Goal: Transaction & Acquisition: Purchase product/service

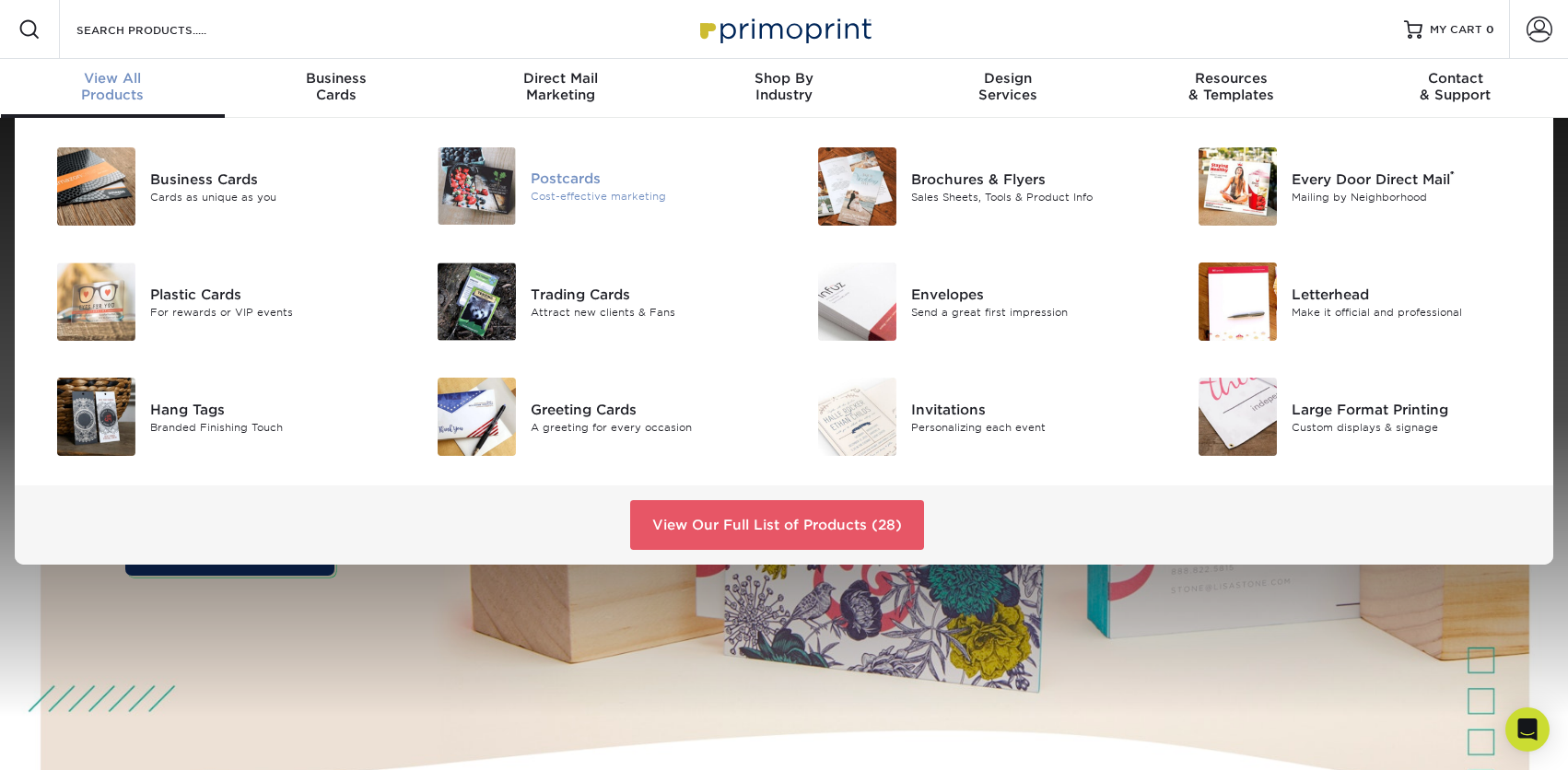
click at [491, 191] on img at bounding box center [476, 186] width 79 height 78
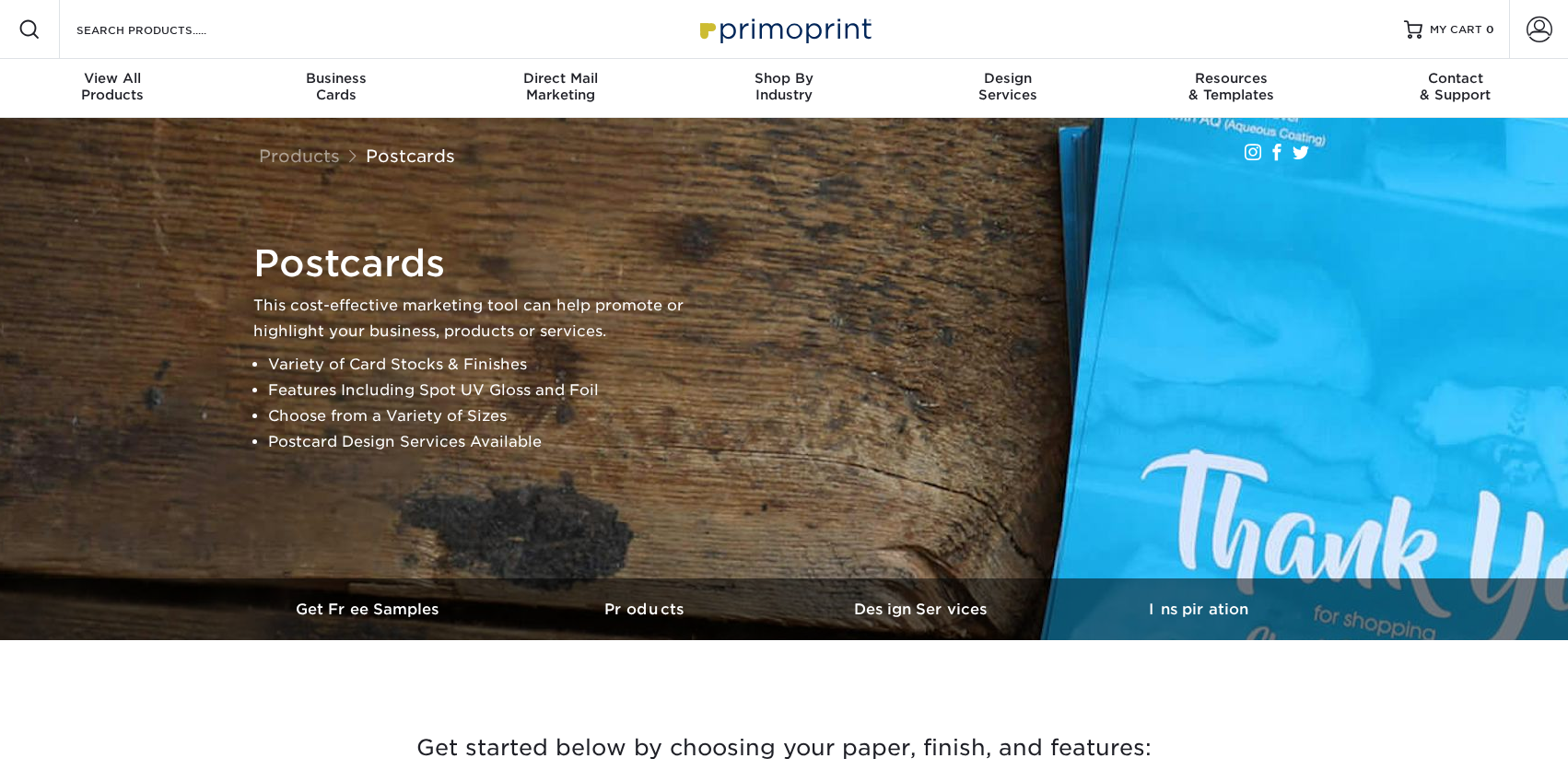
click at [856, 428] on div "Postcards This cost-effective marketing tool can help promote or highlight your…" at bounding box center [793, 348] width 1106 height 229
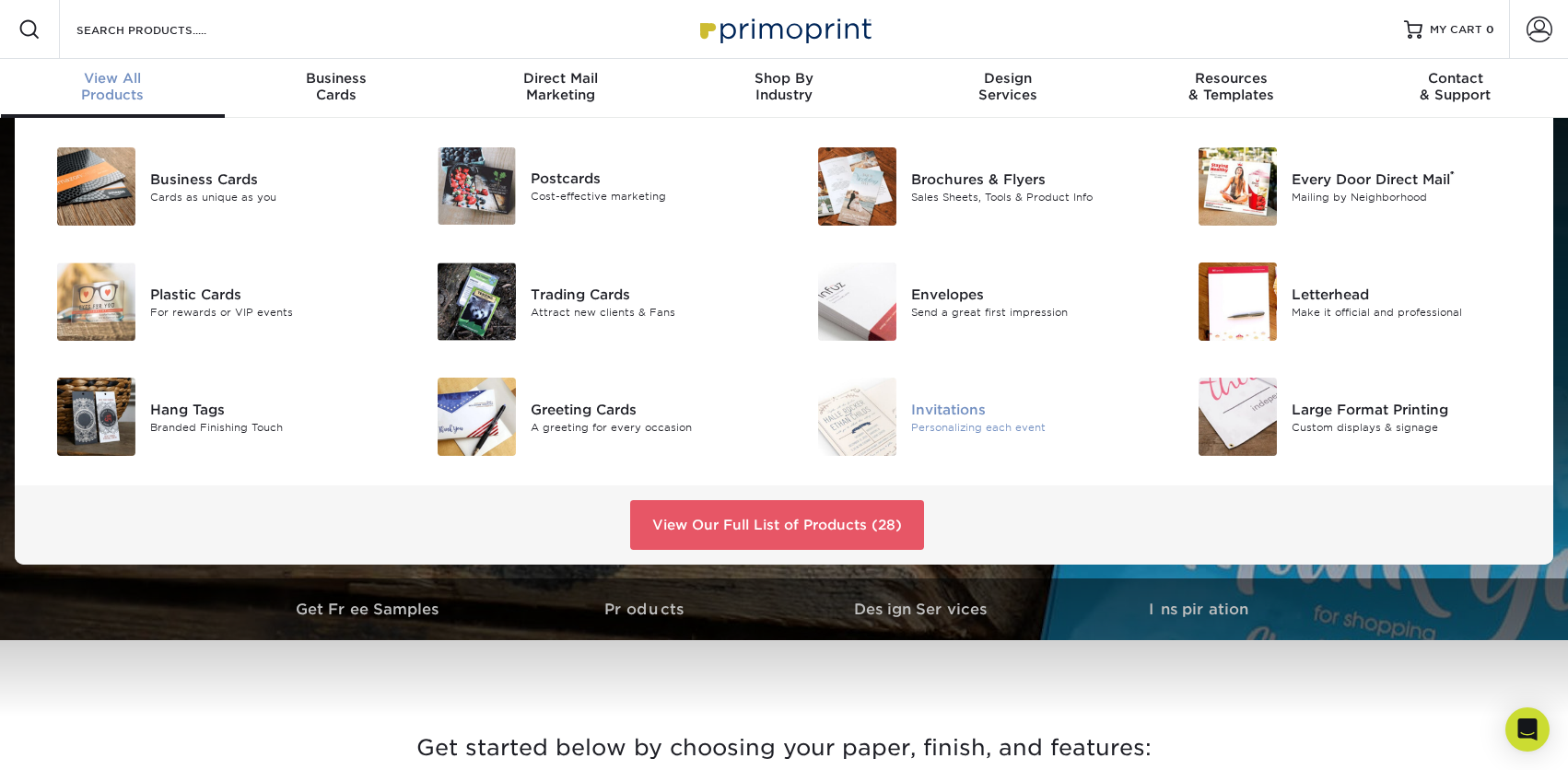
click at [873, 435] on img at bounding box center [857, 416] width 79 height 79
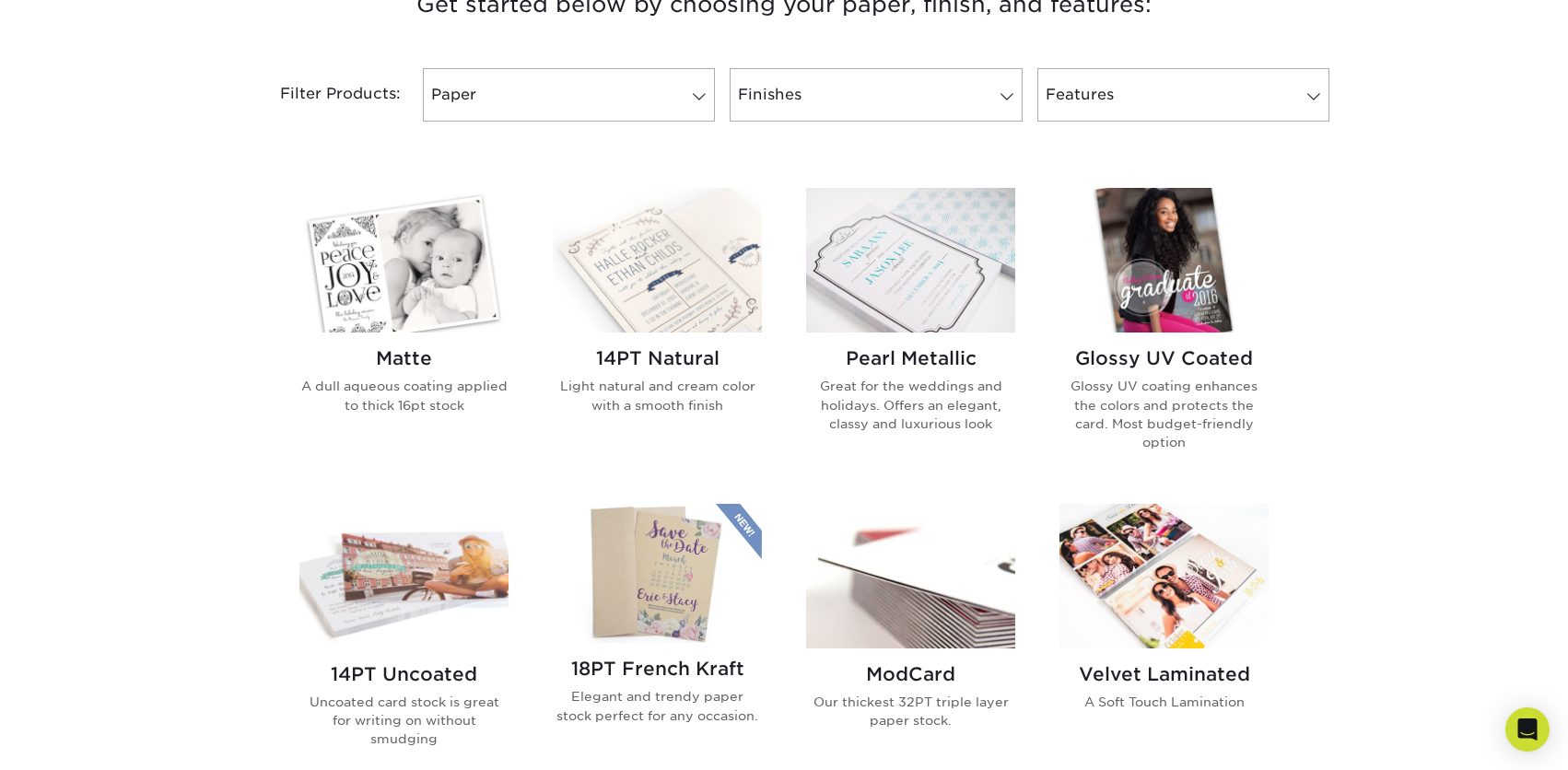
scroll to position [742, 0]
click at [946, 546] on img at bounding box center [911, 576] width 210 height 144
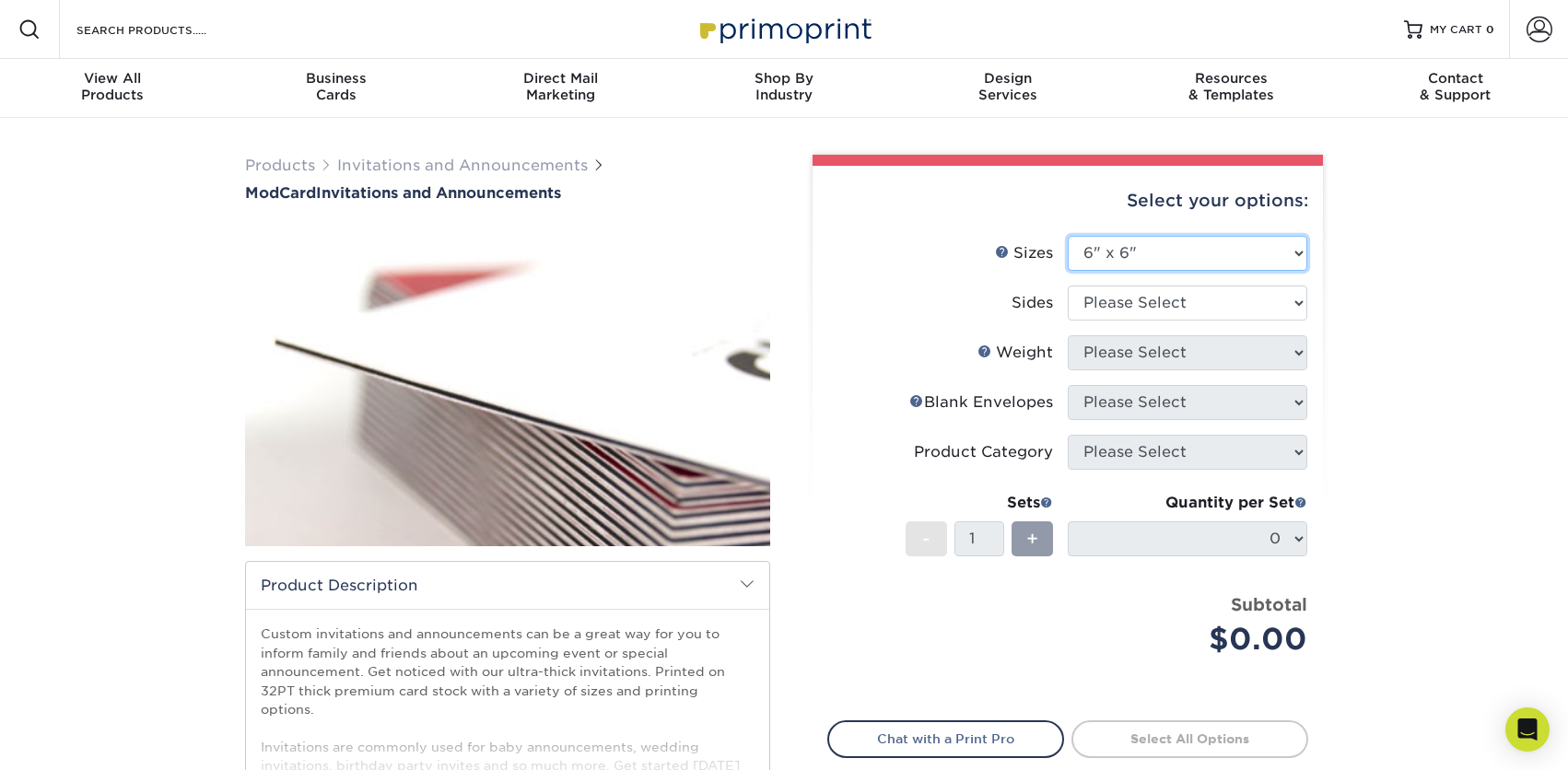
select select "5.00x7.00"
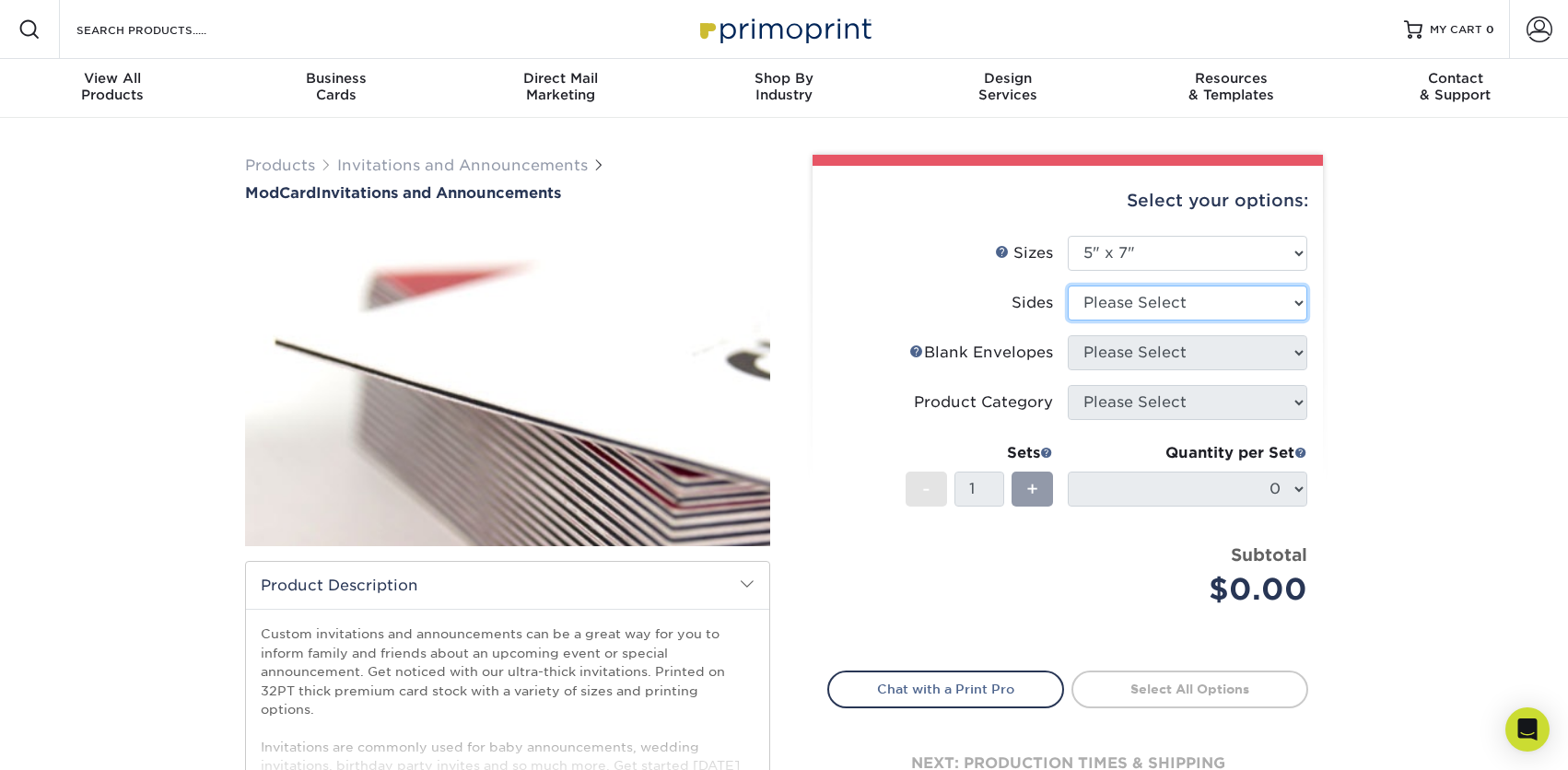
select select "13abbda7-1d64-4f25-8bb2-c179b224825d"
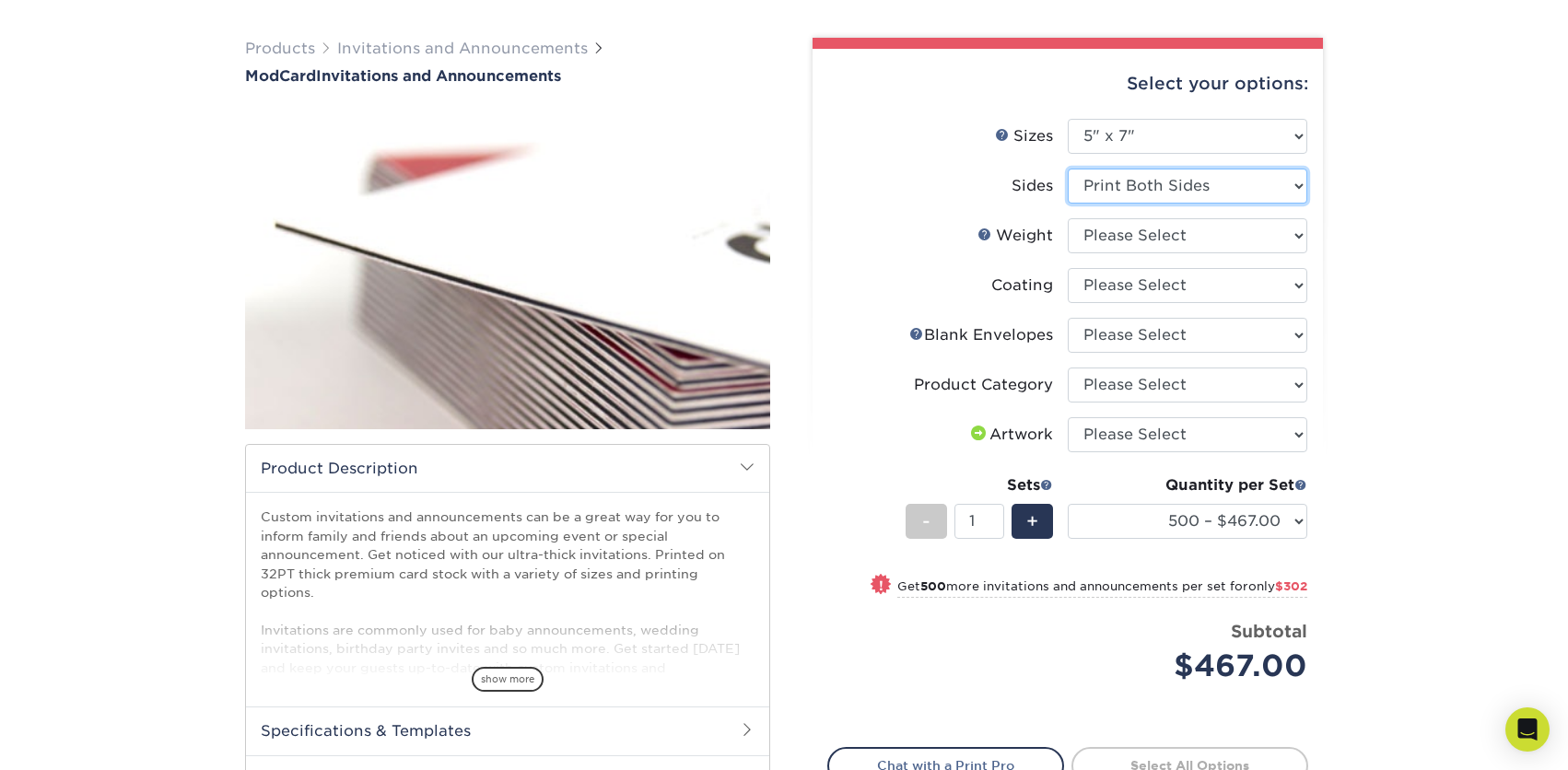
scroll to position [173, 0]
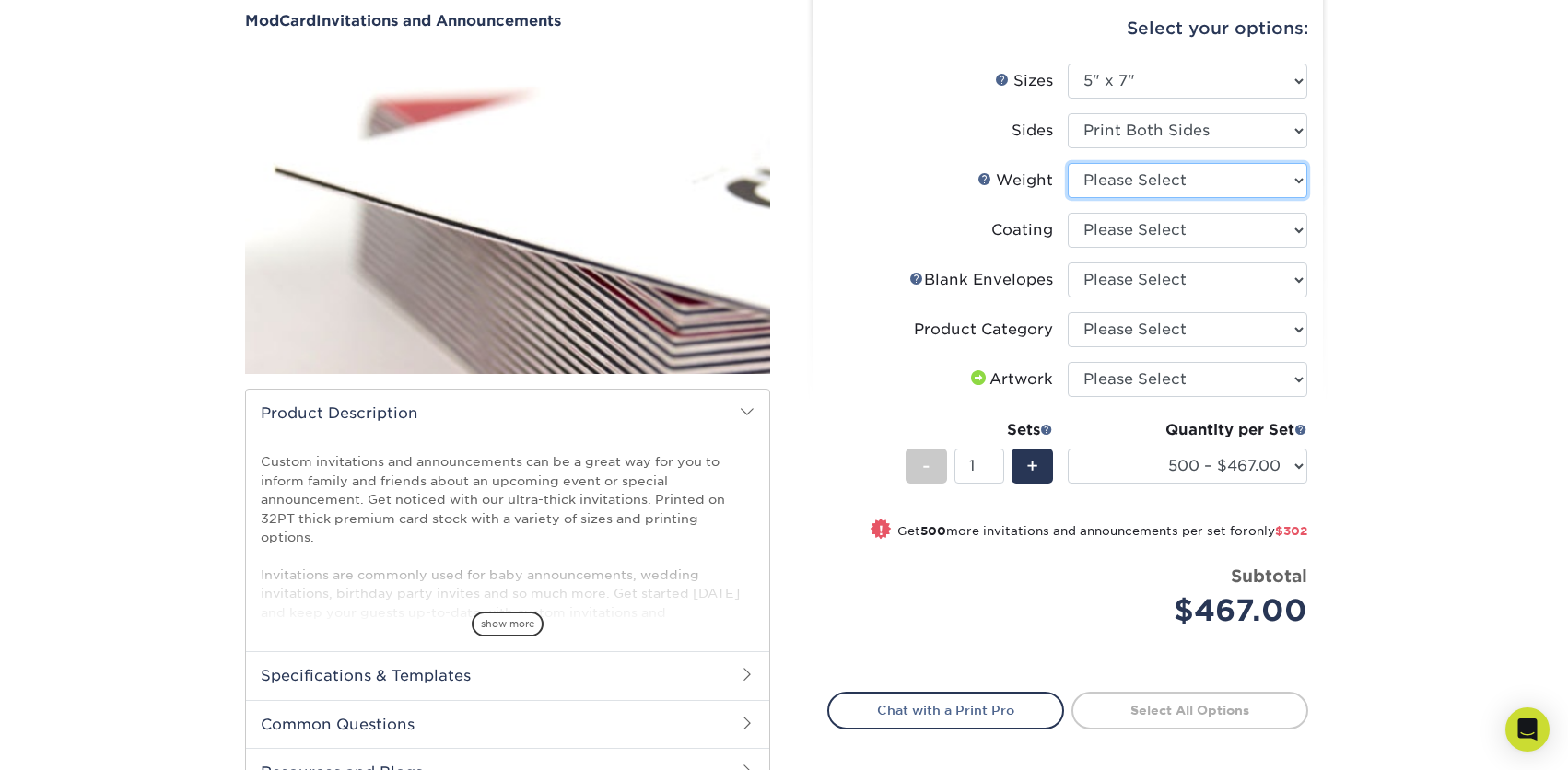
select select "32PTUCBLK"
select select "3e7618de-abca-4bda-9f97-8b9129e913d8"
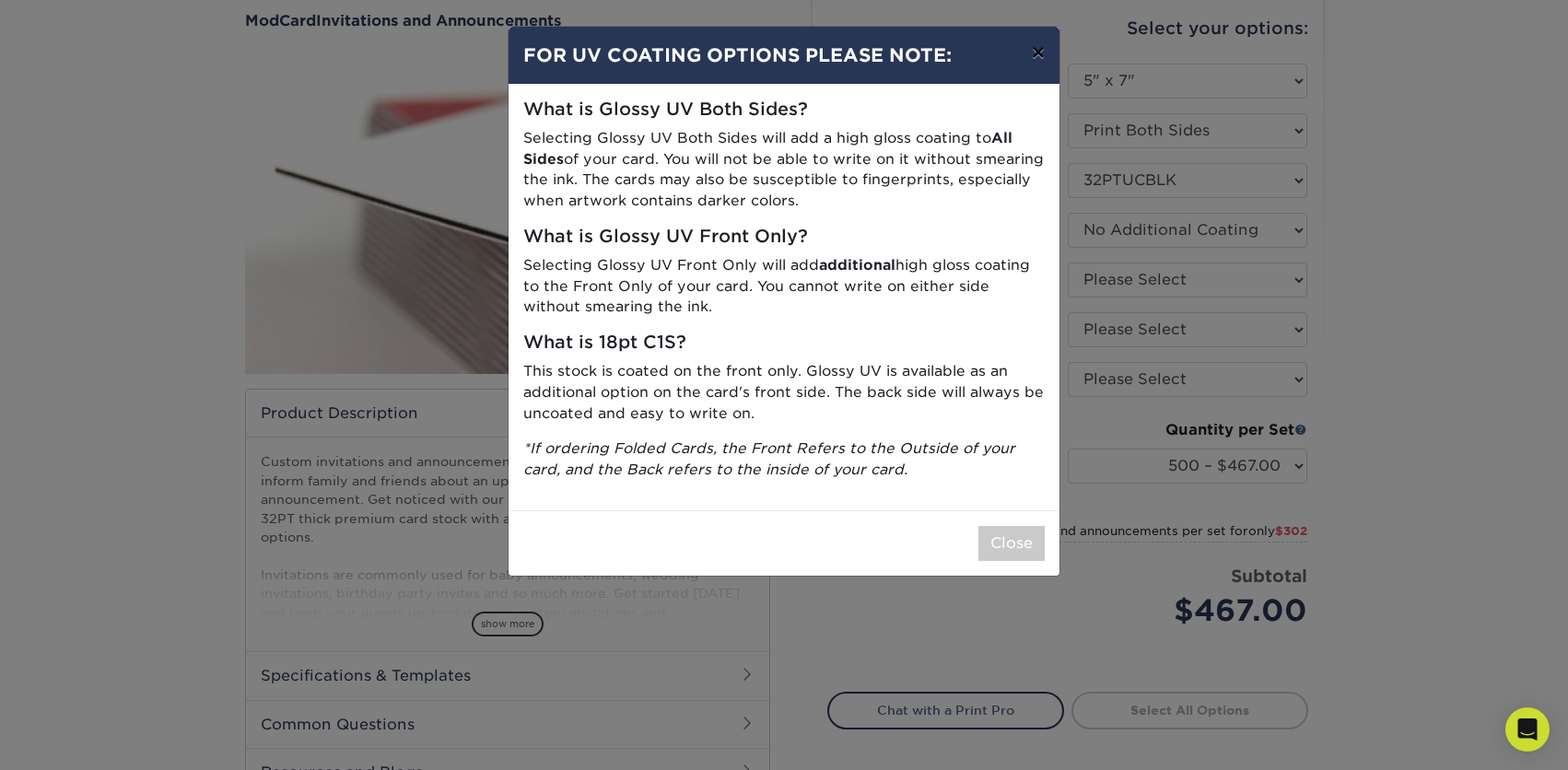
click at [1038, 56] on button "×" at bounding box center [1038, 52] width 43 height 51
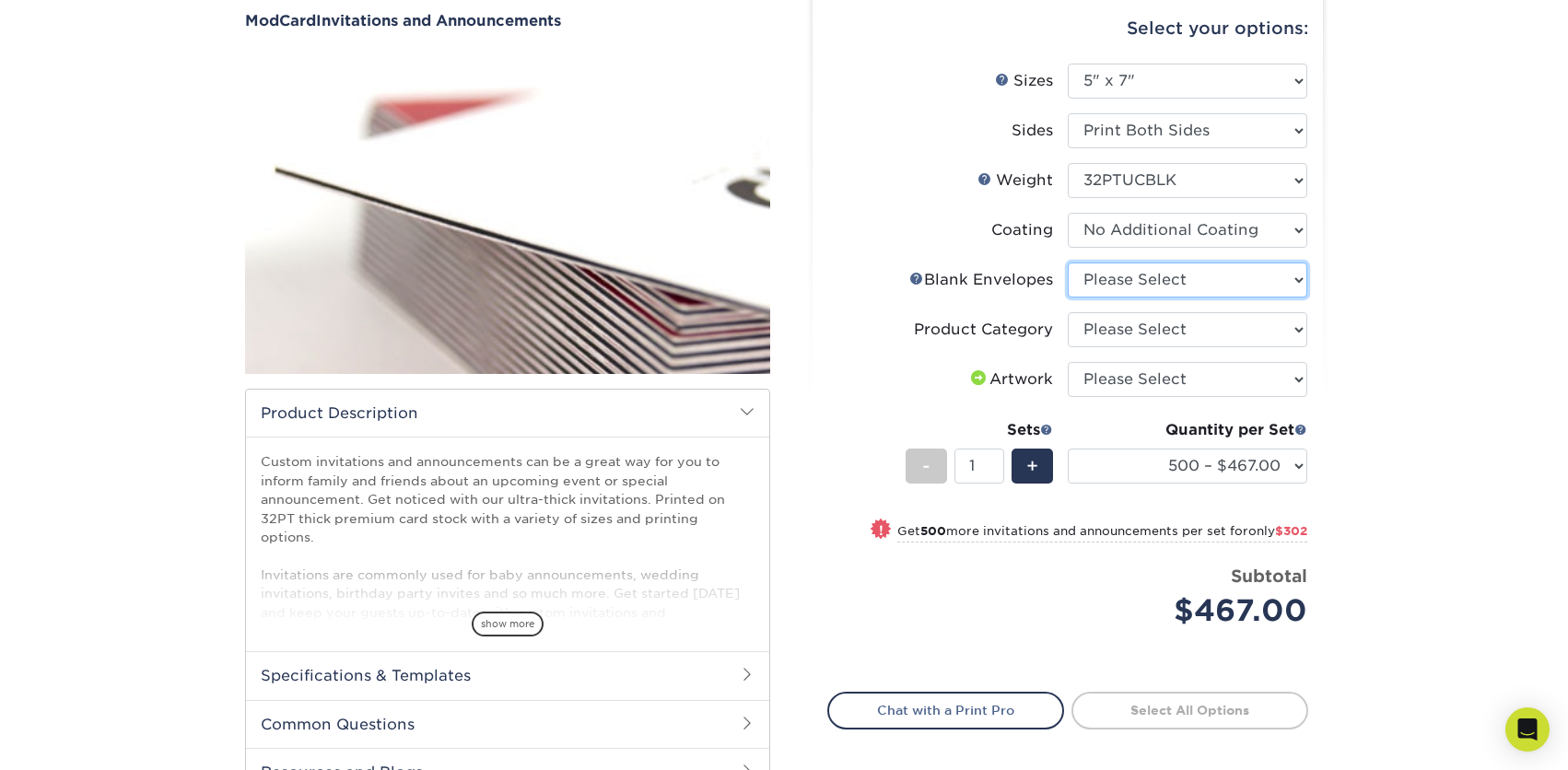
select select "882fe4c4-eb9f-4cd0-9a5d-1129b4388f00"
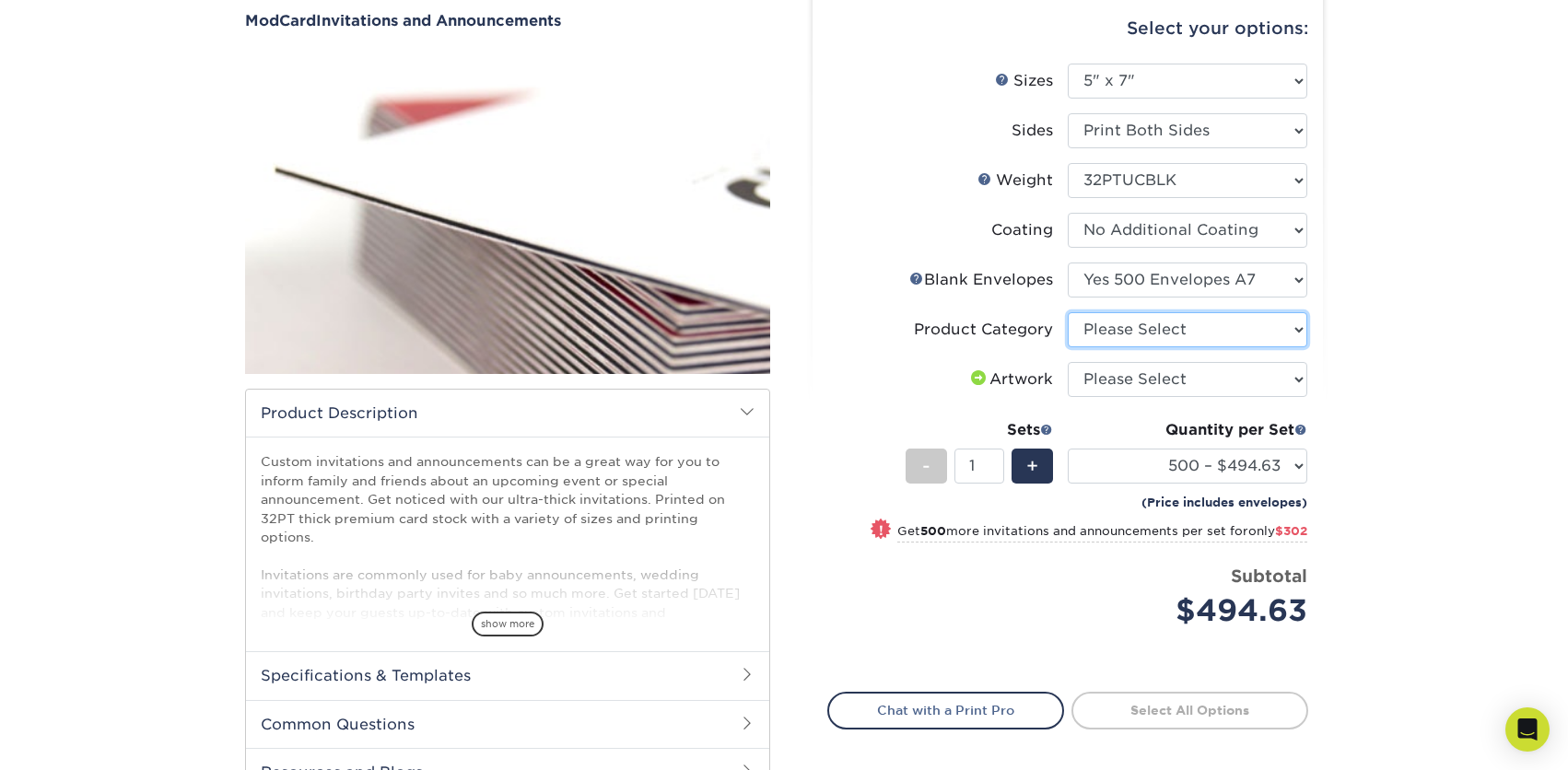
select select "afc43903-b91d-4869-9f05-9fa1eb7dcbea"
select select "upload"
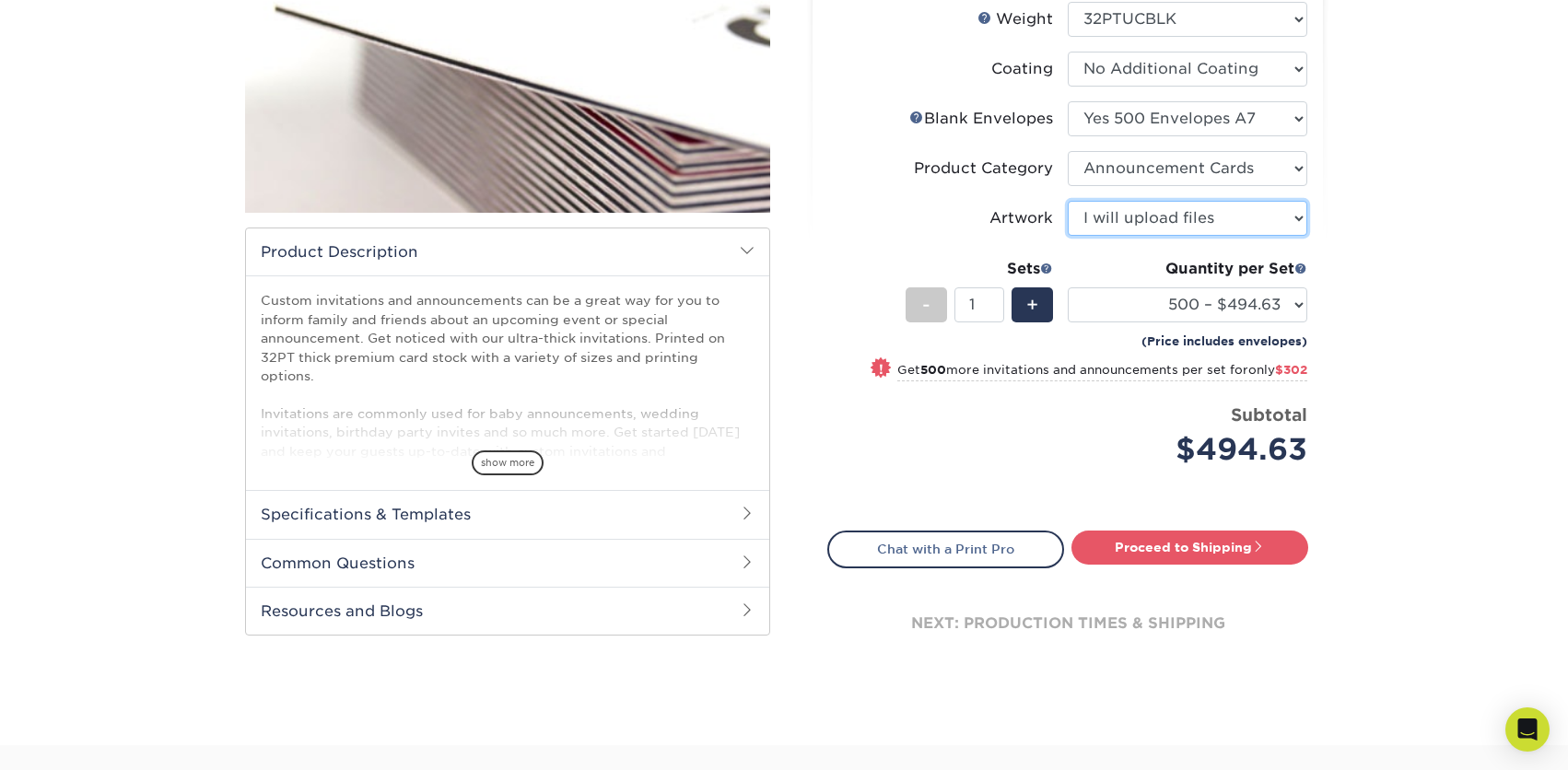
scroll to position [338, 0]
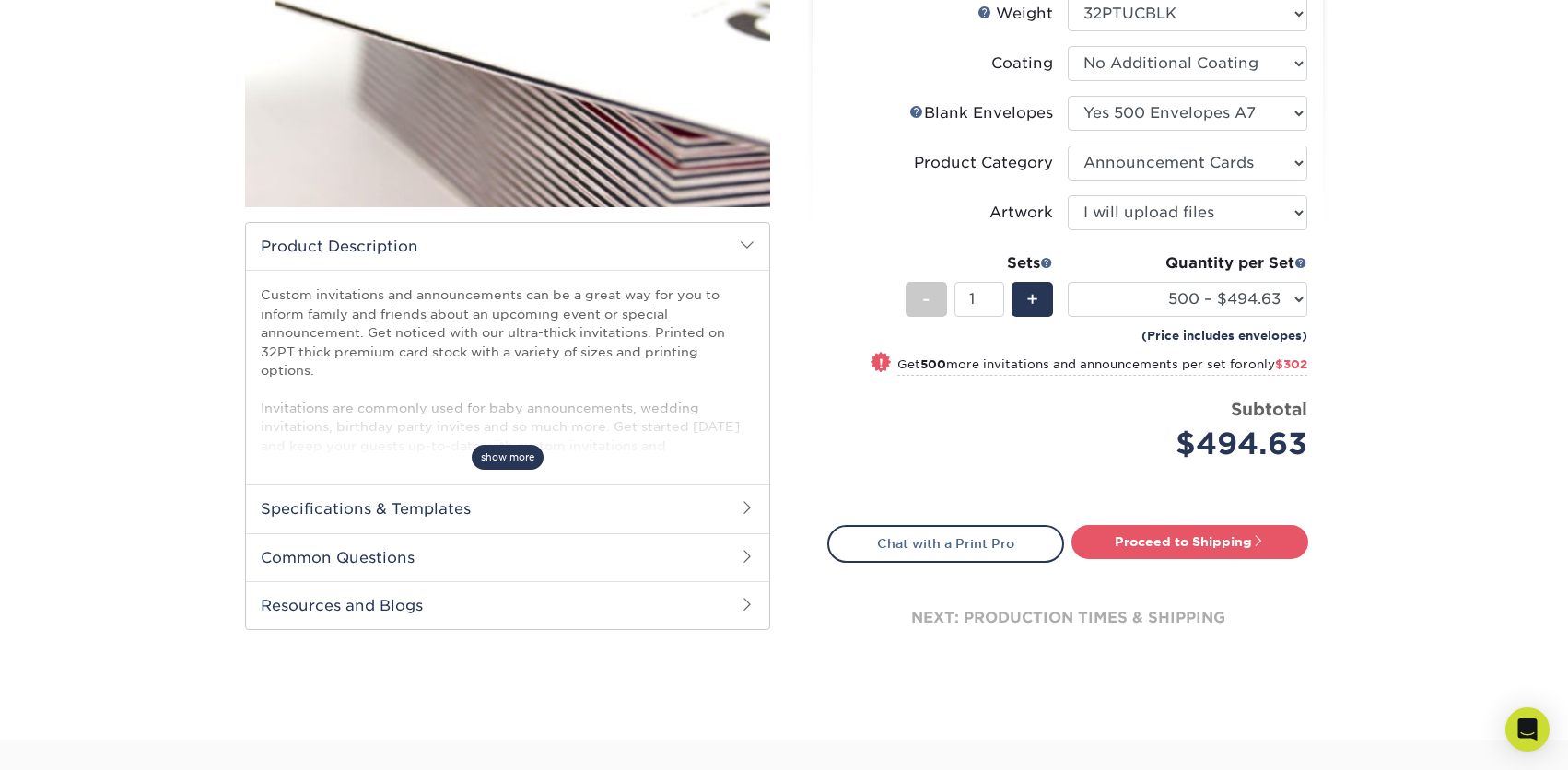
click at [501, 455] on span "show more" at bounding box center [507, 458] width 72 height 25
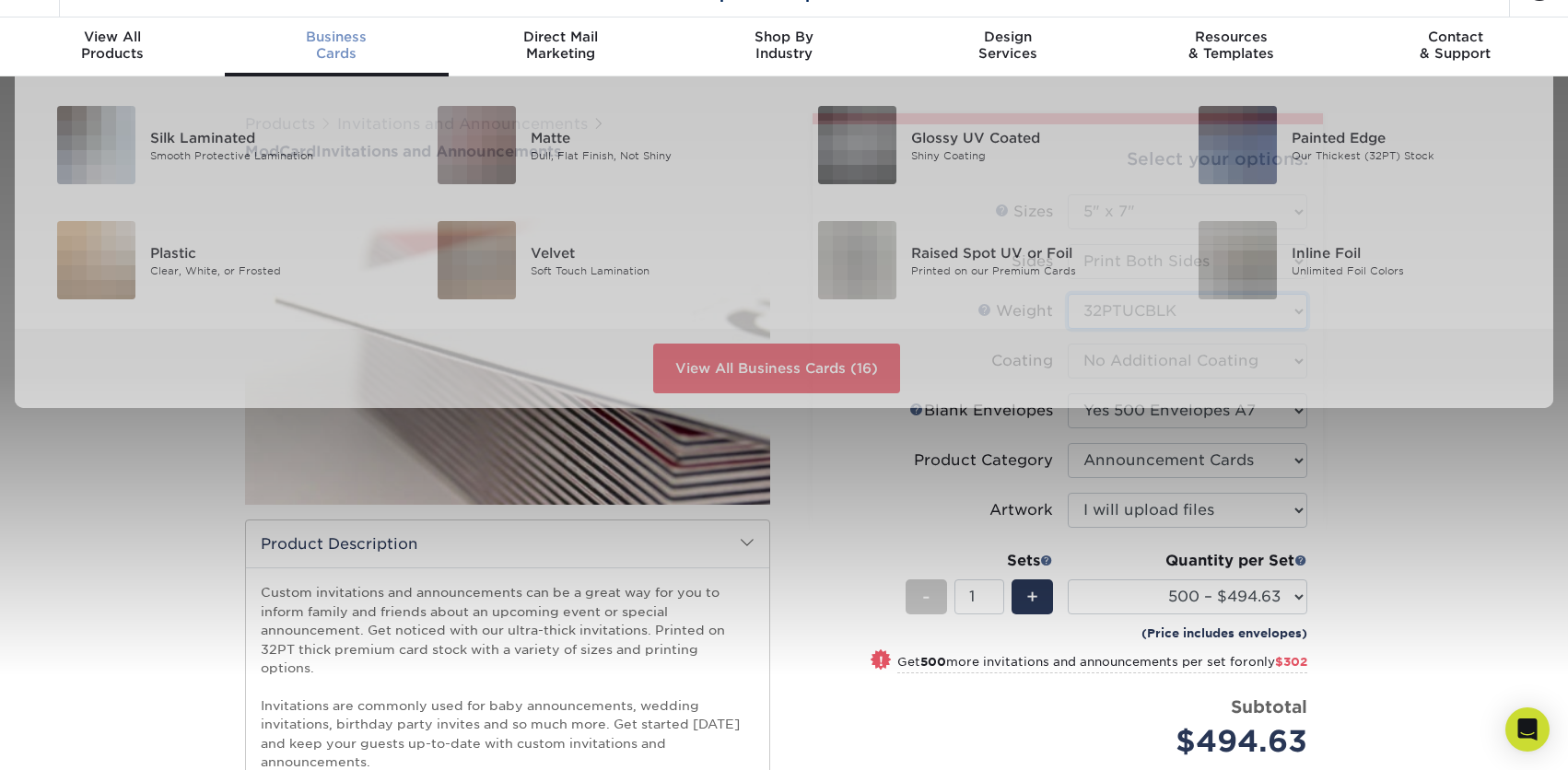
scroll to position [41, 0]
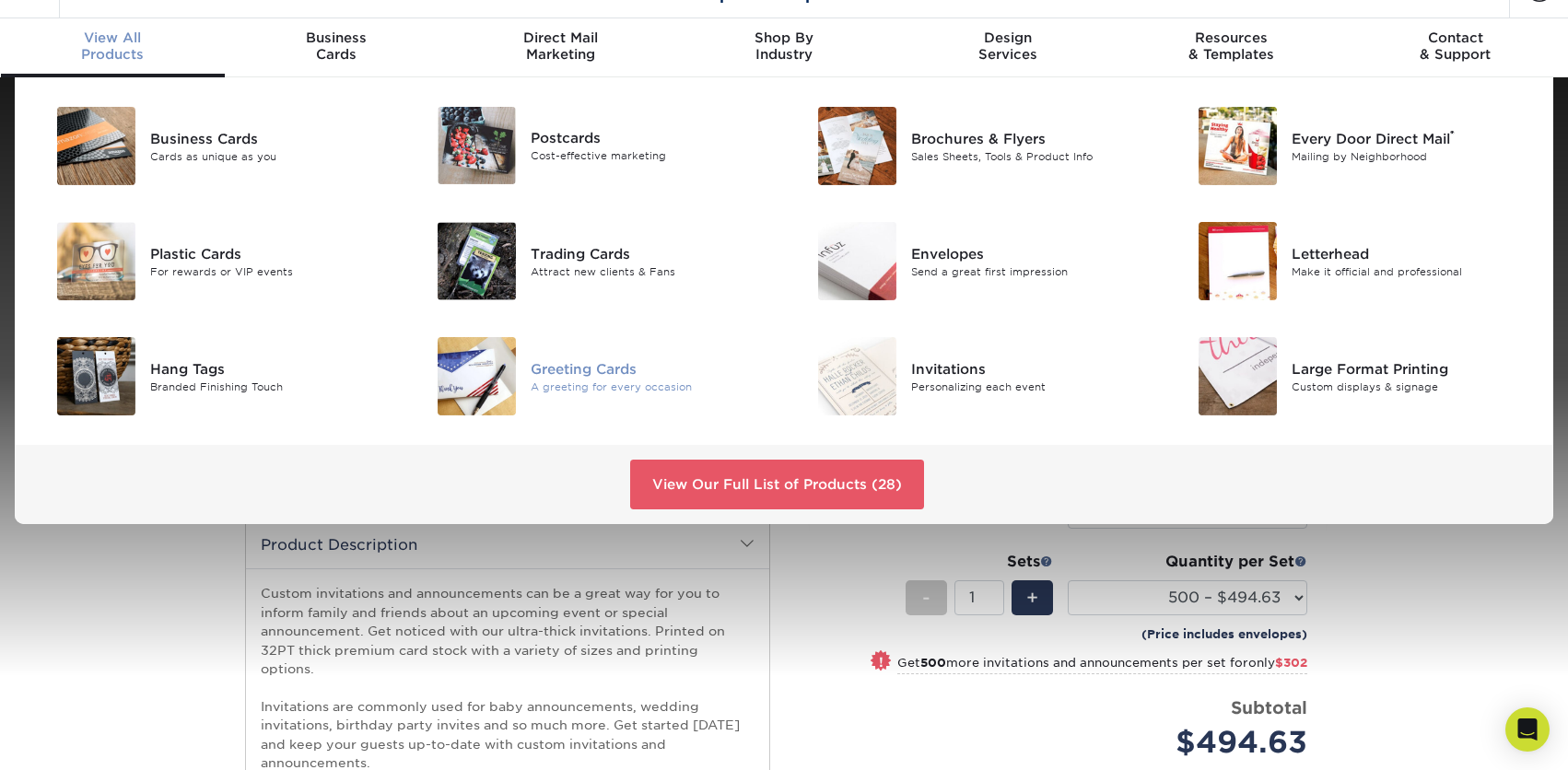
click at [504, 378] on img at bounding box center [476, 376] width 79 height 79
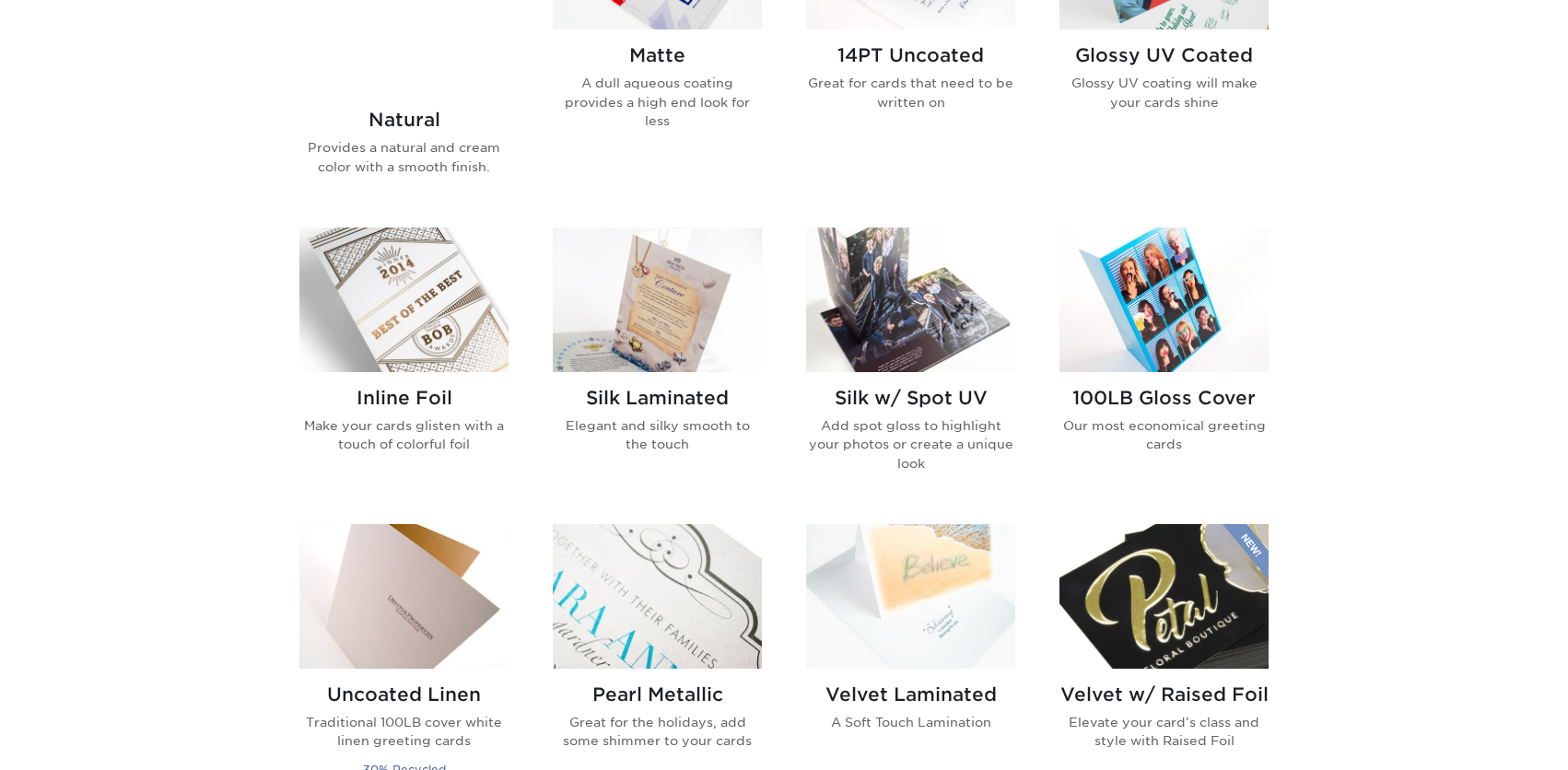
scroll to position [1104, 0]
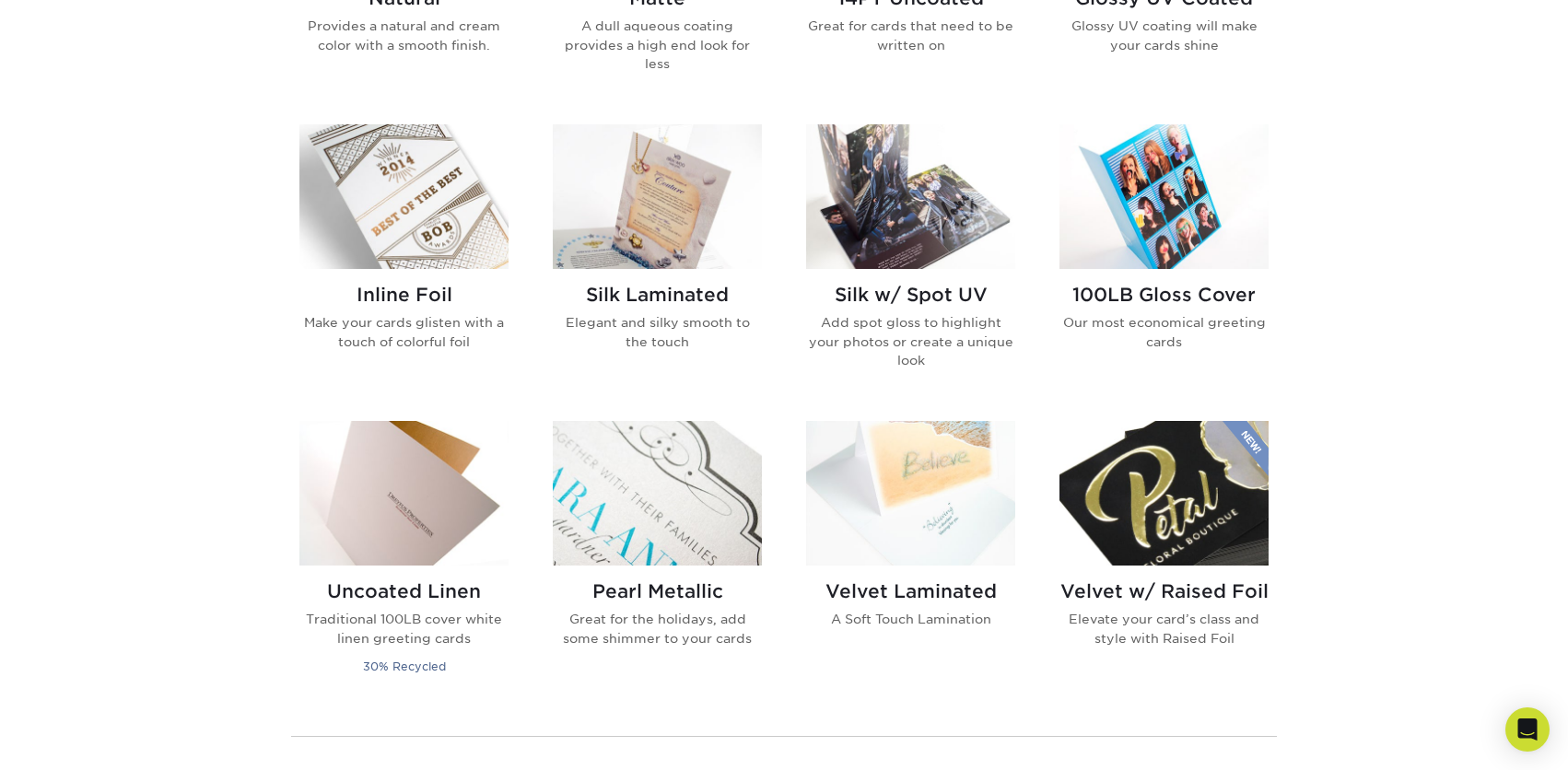
click at [934, 513] on img at bounding box center [911, 493] width 210 height 144
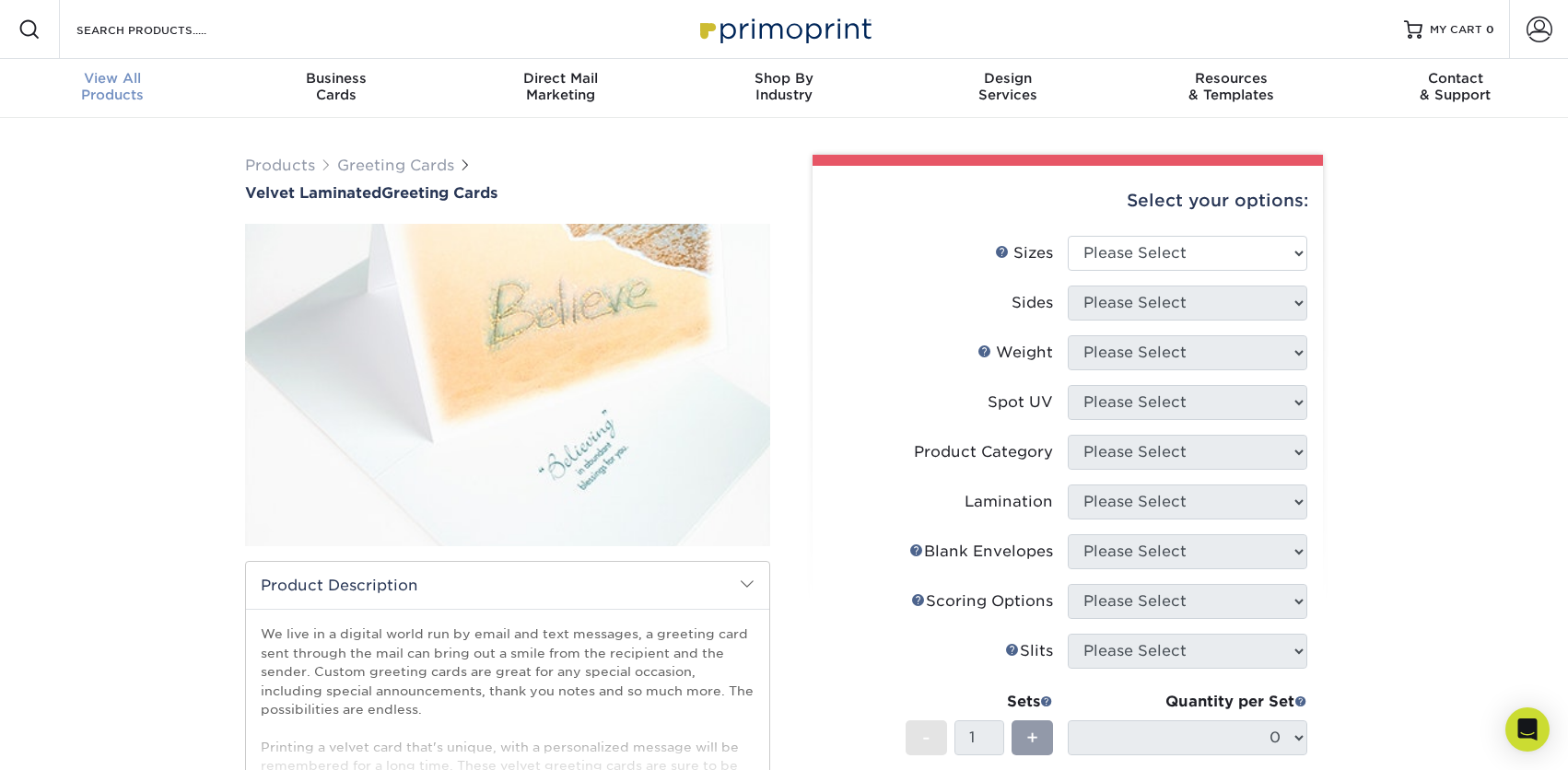
click at [97, 74] on span "View All" at bounding box center [113, 78] width 224 height 16
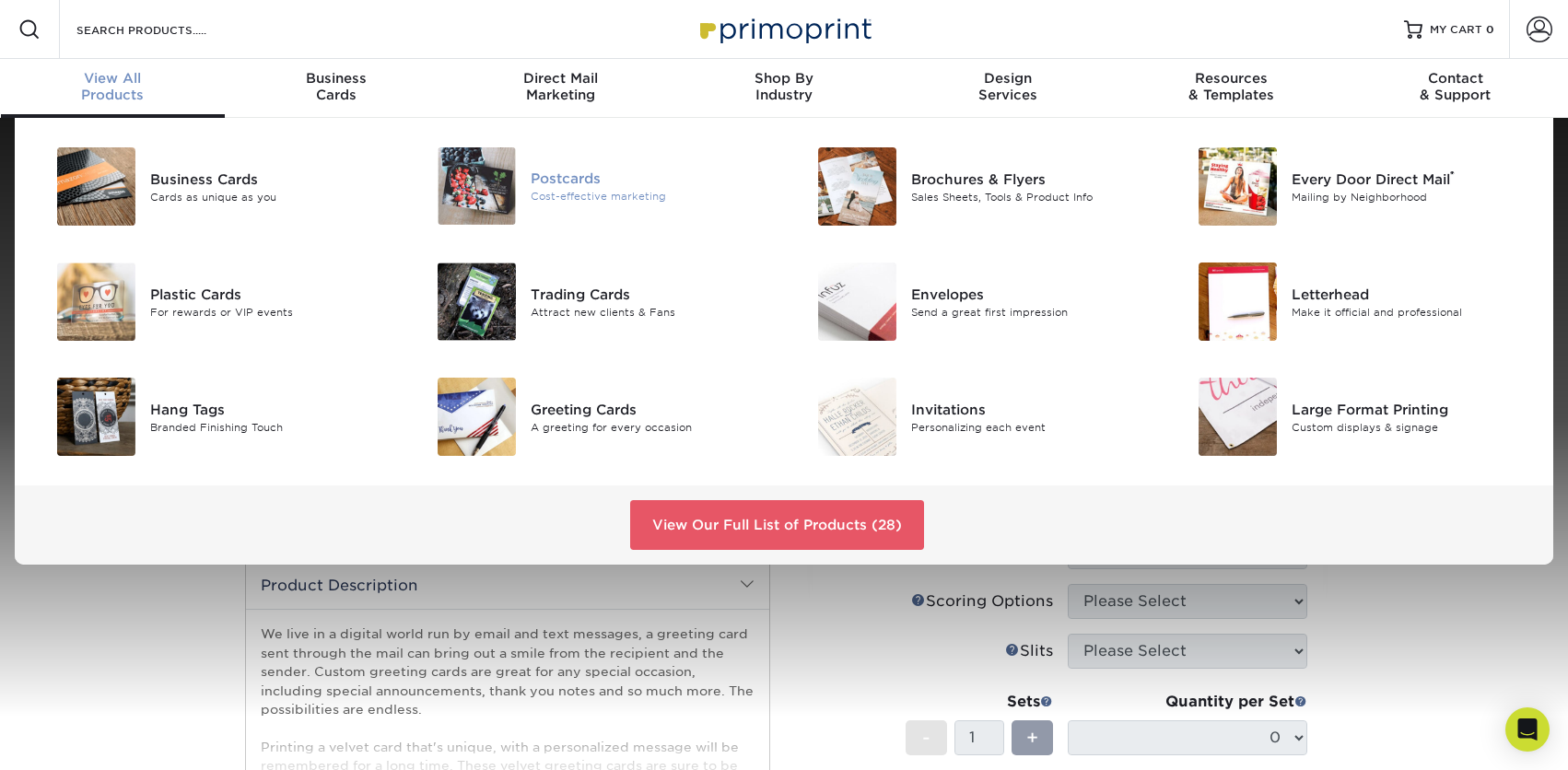
click at [510, 192] on img at bounding box center [476, 186] width 79 height 78
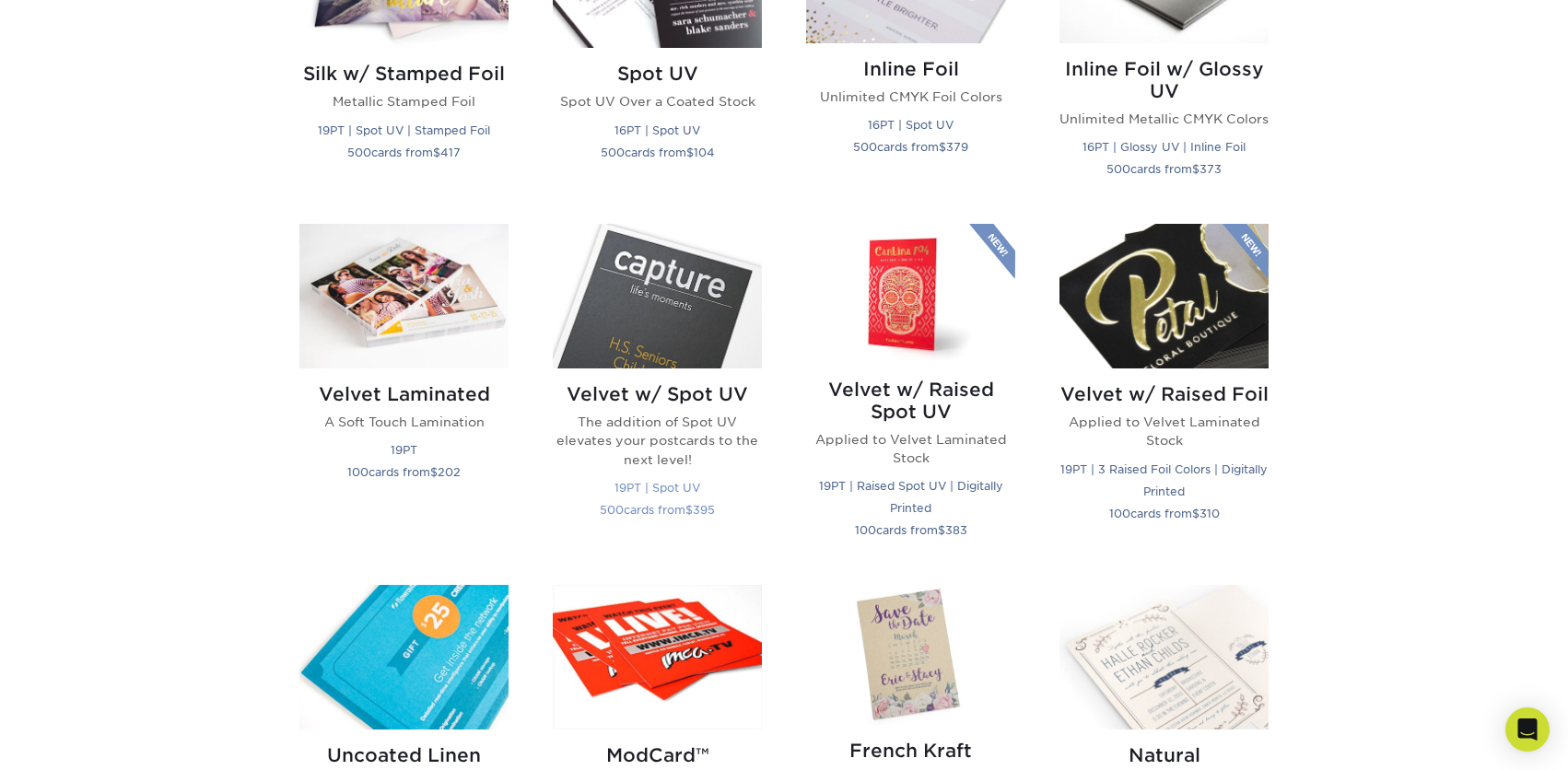
scroll to position [1666, 0]
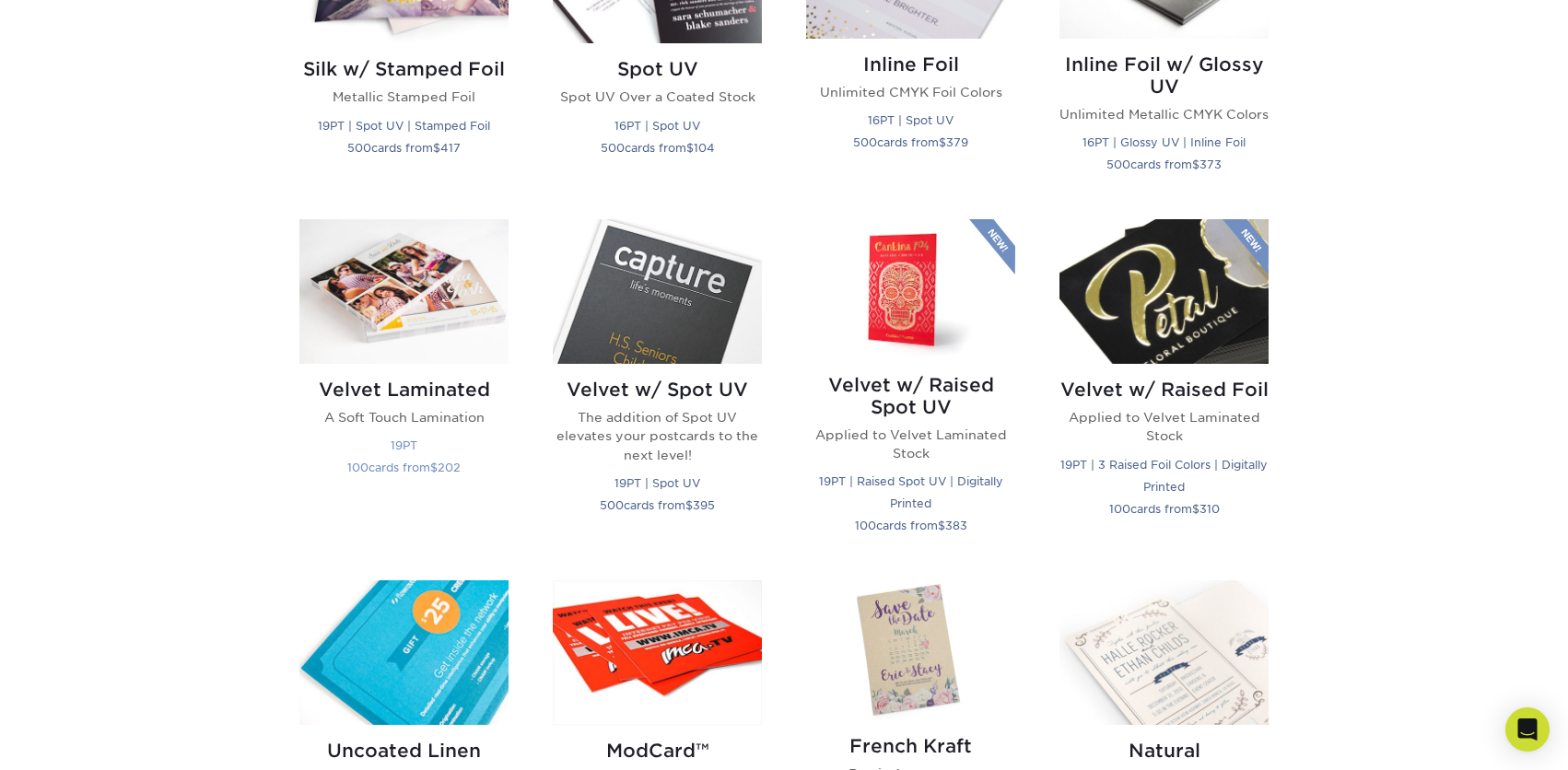
click at [398, 305] on img at bounding box center [405, 291] width 210 height 144
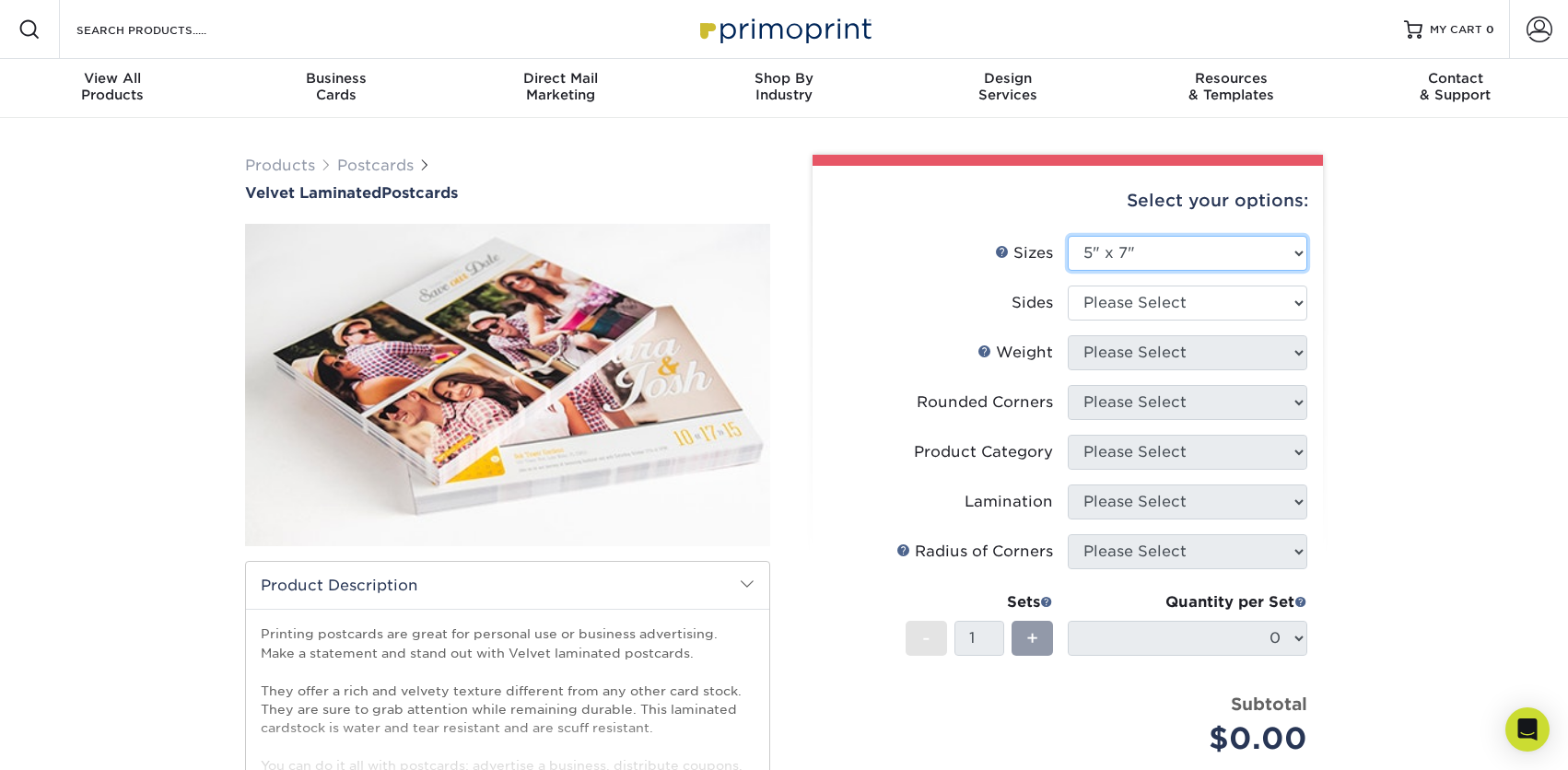
select select "4.00x6.00"
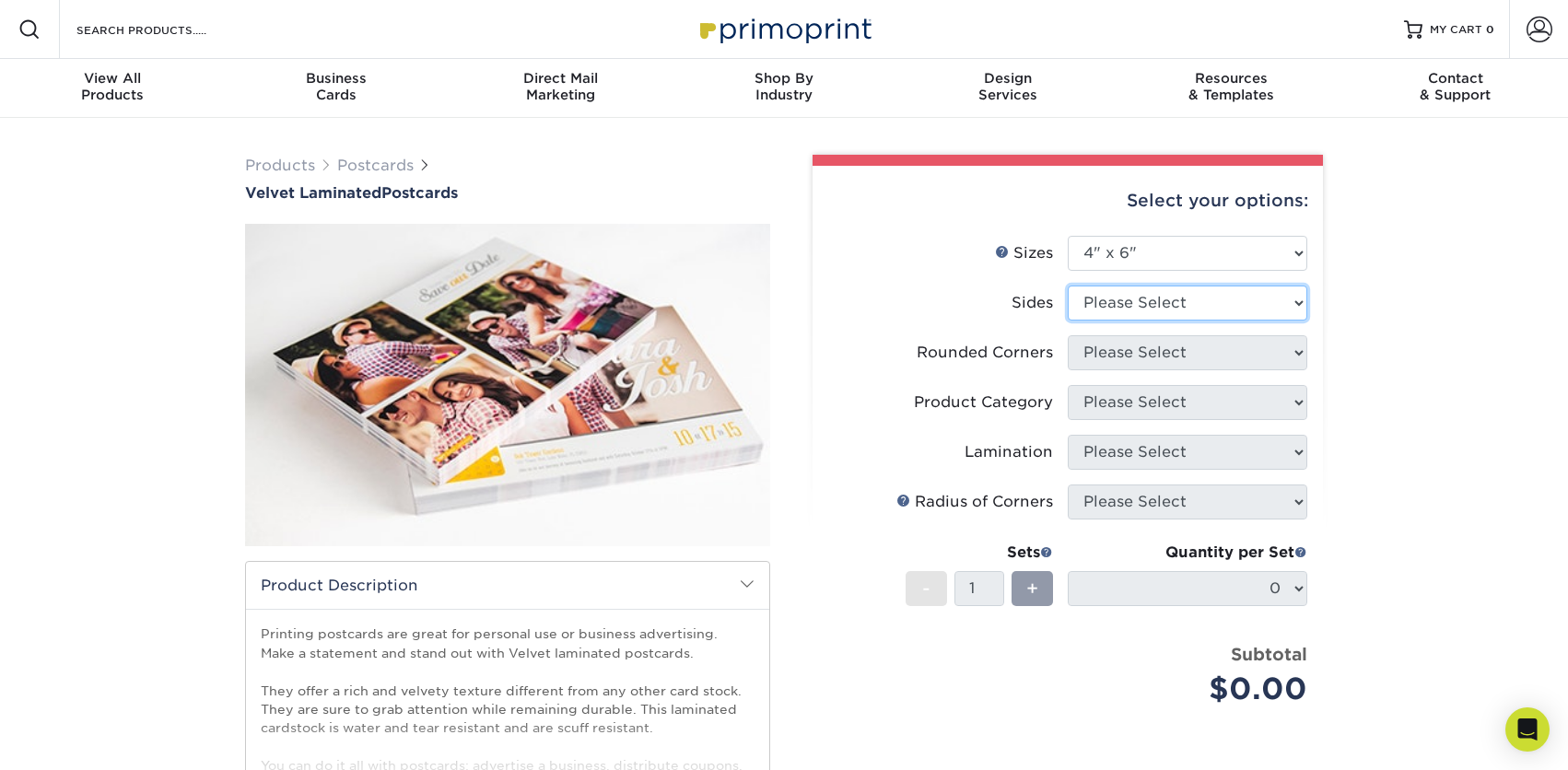
select select "13abbda7-1d64-4f25-8bb2-c179b224825d"
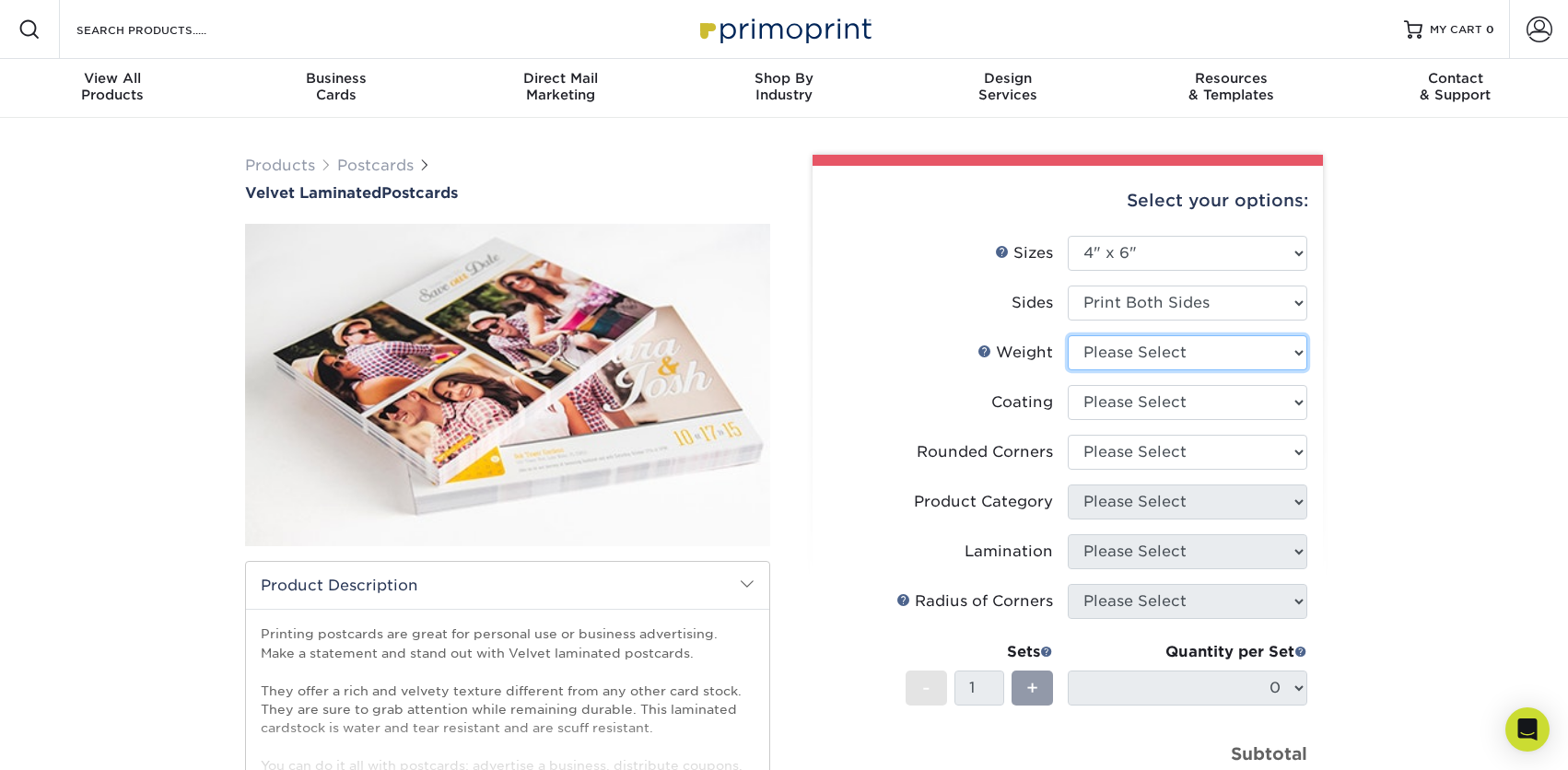
select select "16PT"
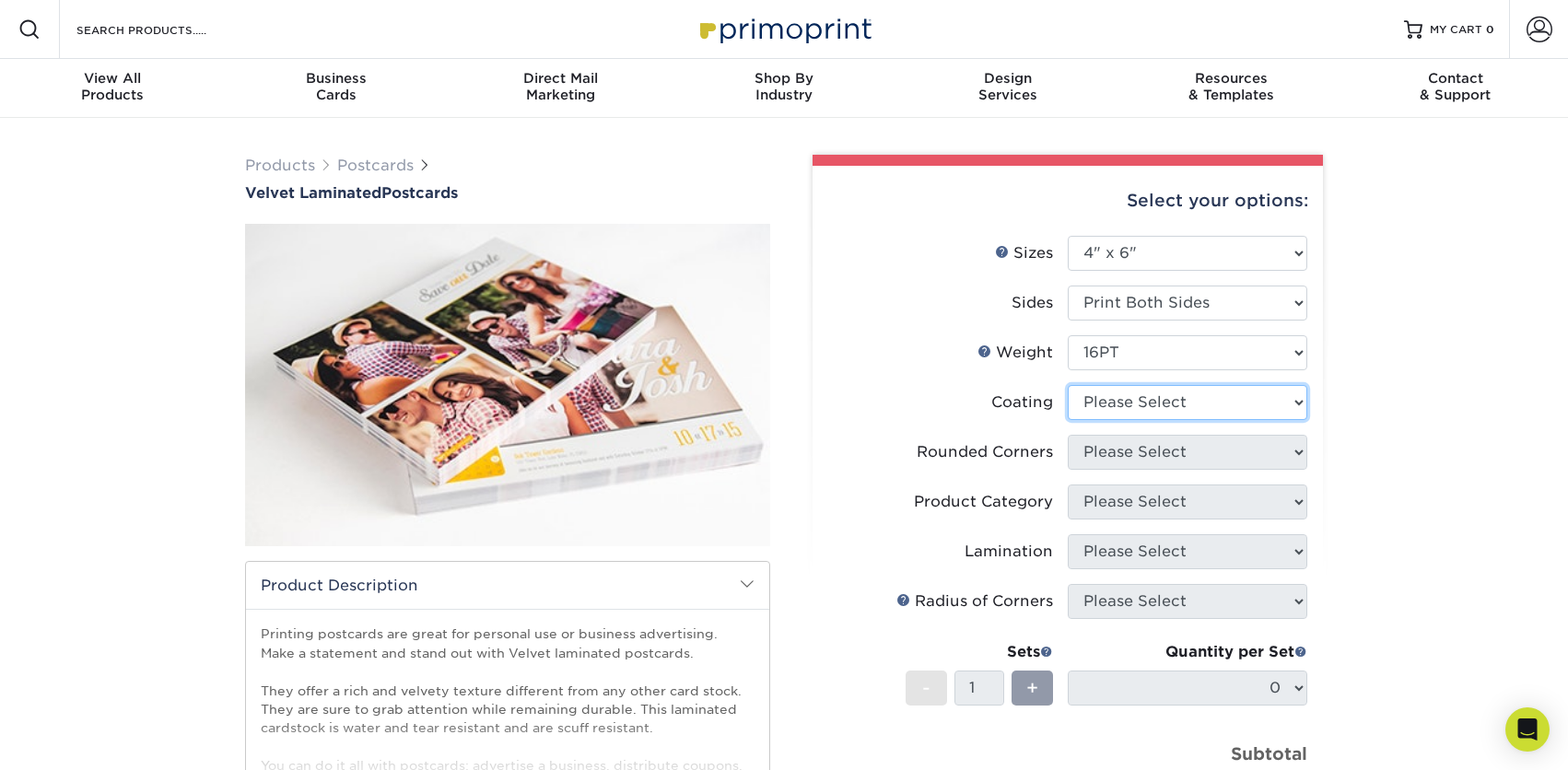
select select "3e7618de-abca-4bda-9f97-8b9129e913d8"
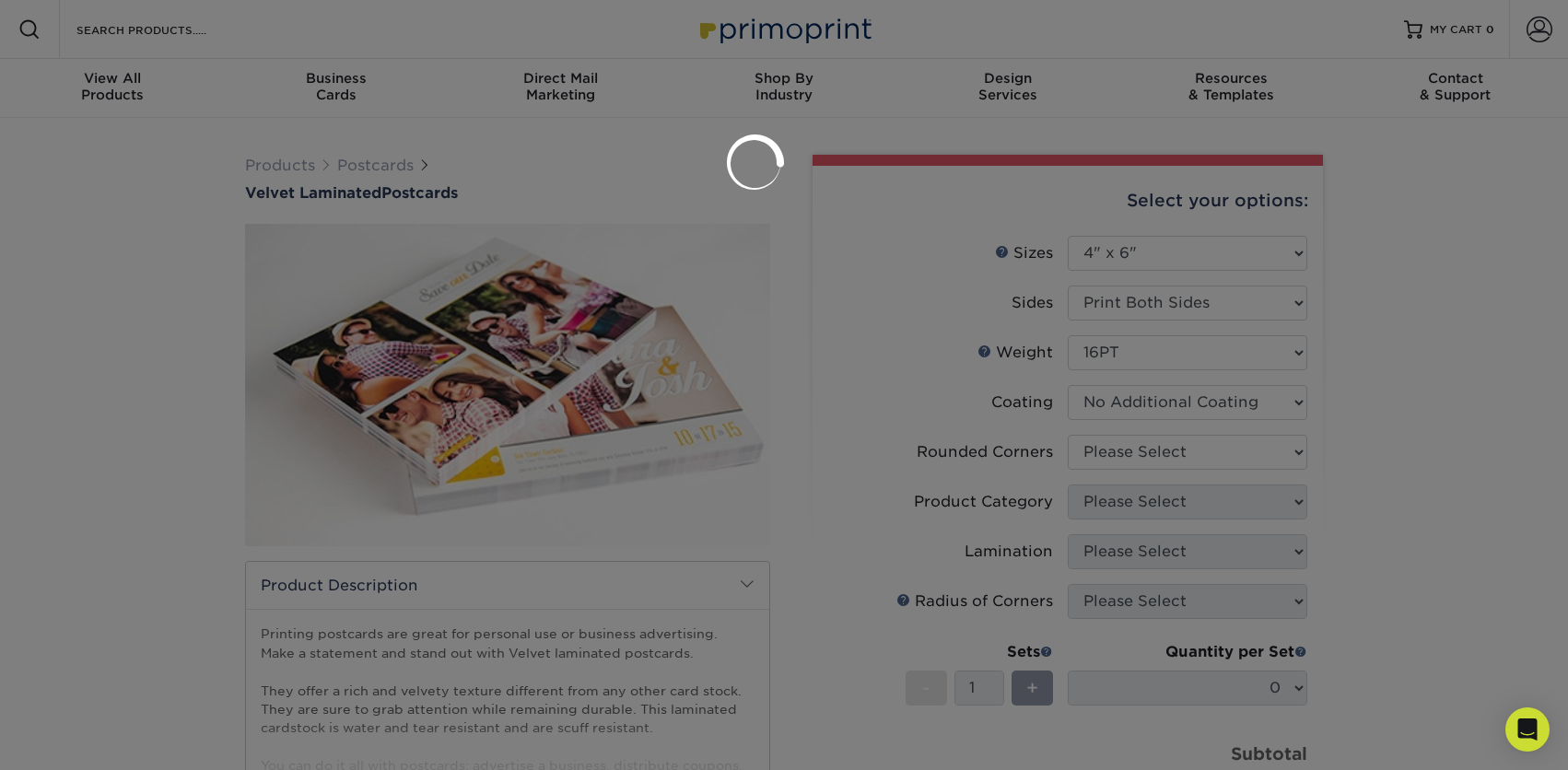
click at [1114, 458] on div at bounding box center [784, 385] width 1568 height 770
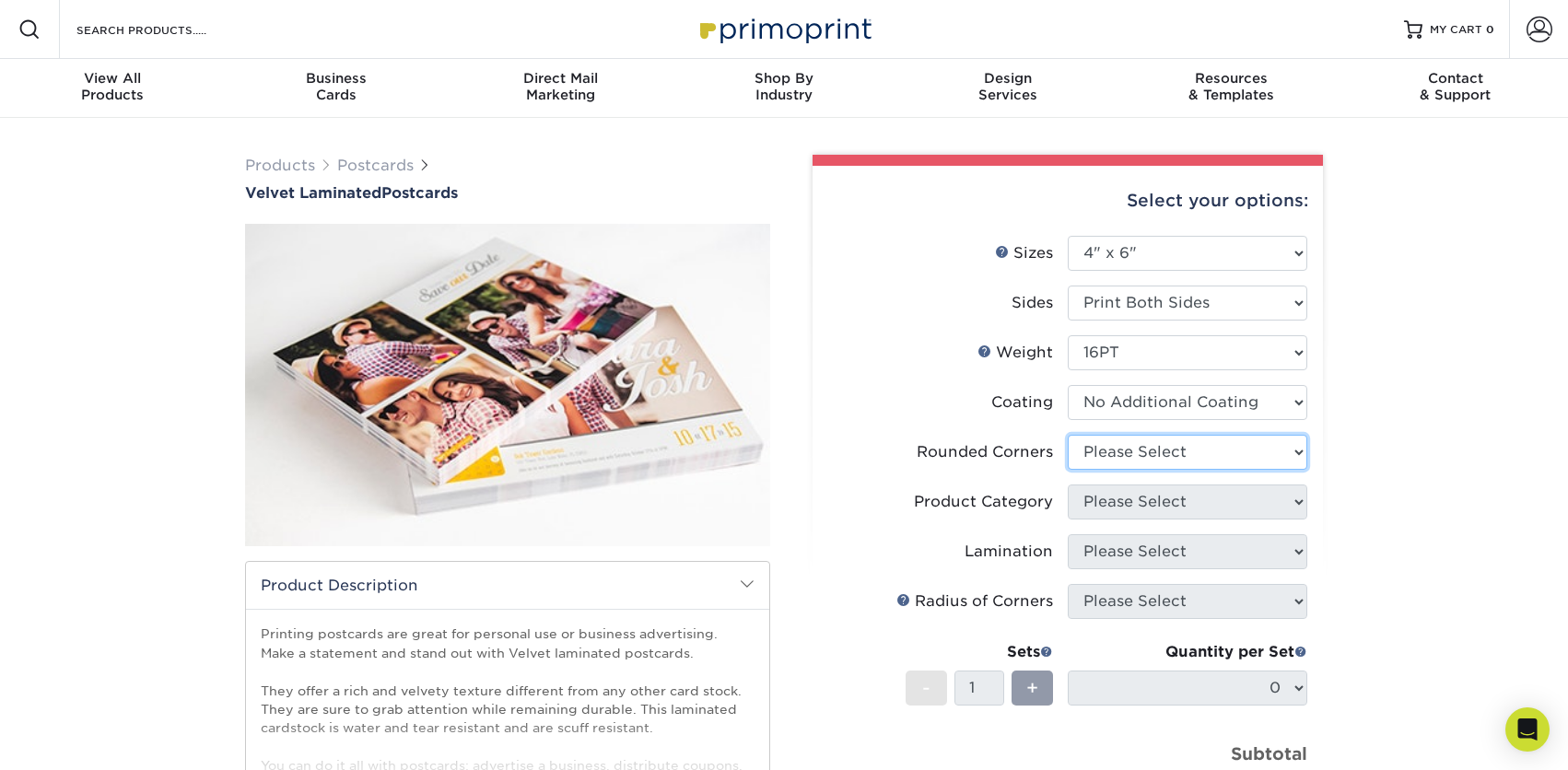
select select "0"
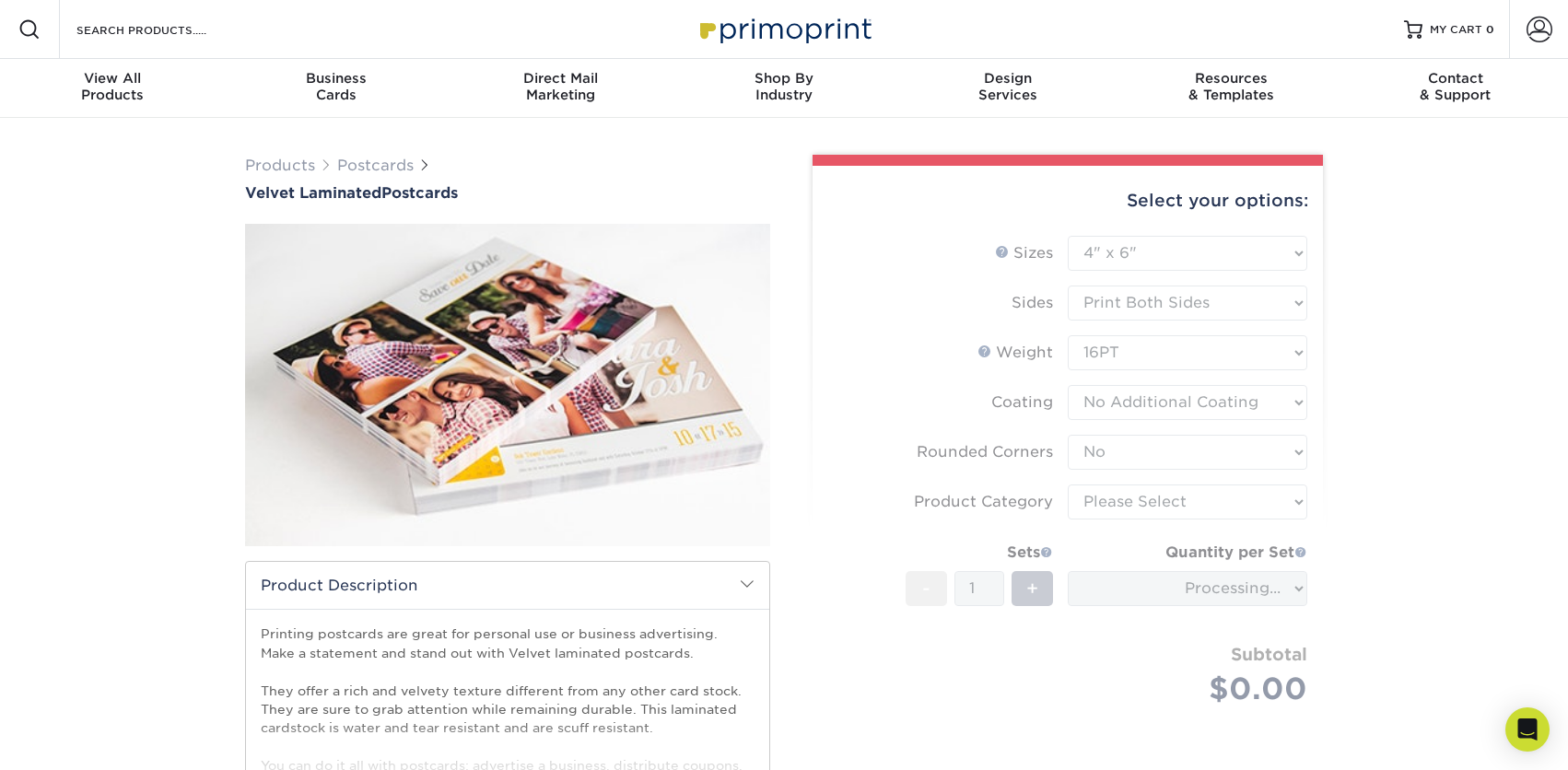
click at [1115, 499] on form "Sizes Help Sizes Please Select 2" x 6" 2" x 8" 3" x 5" 3.5" x 3.5" 3.5" x 4" 3.…" at bounding box center [1068, 492] width 481 height 513
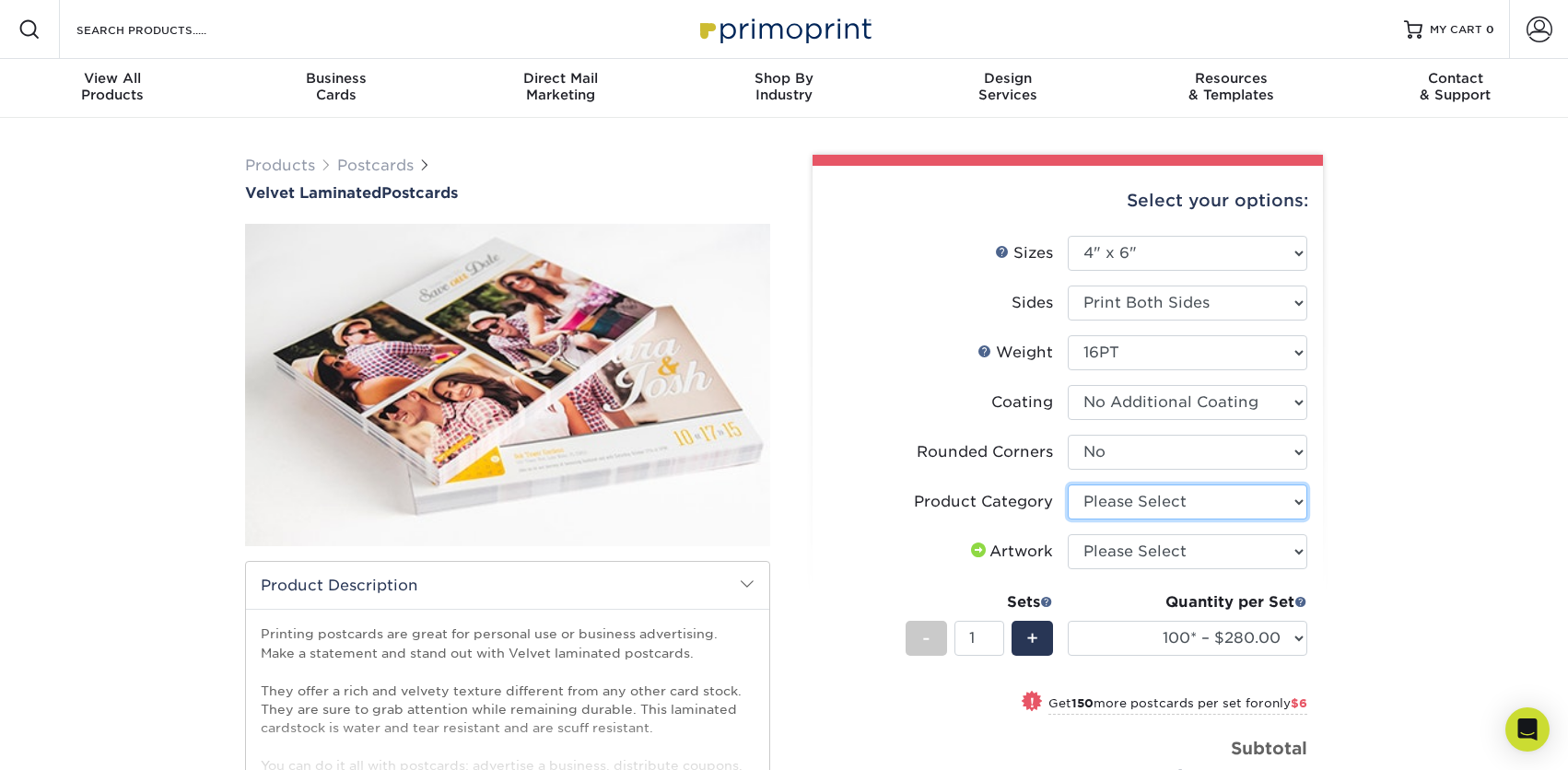
select select "9b7272e0-d6c8-4c3c-8e97-d3a1bcdab858"
select select "upload"
click at [130, 74] on span "View All" at bounding box center [113, 78] width 224 height 16
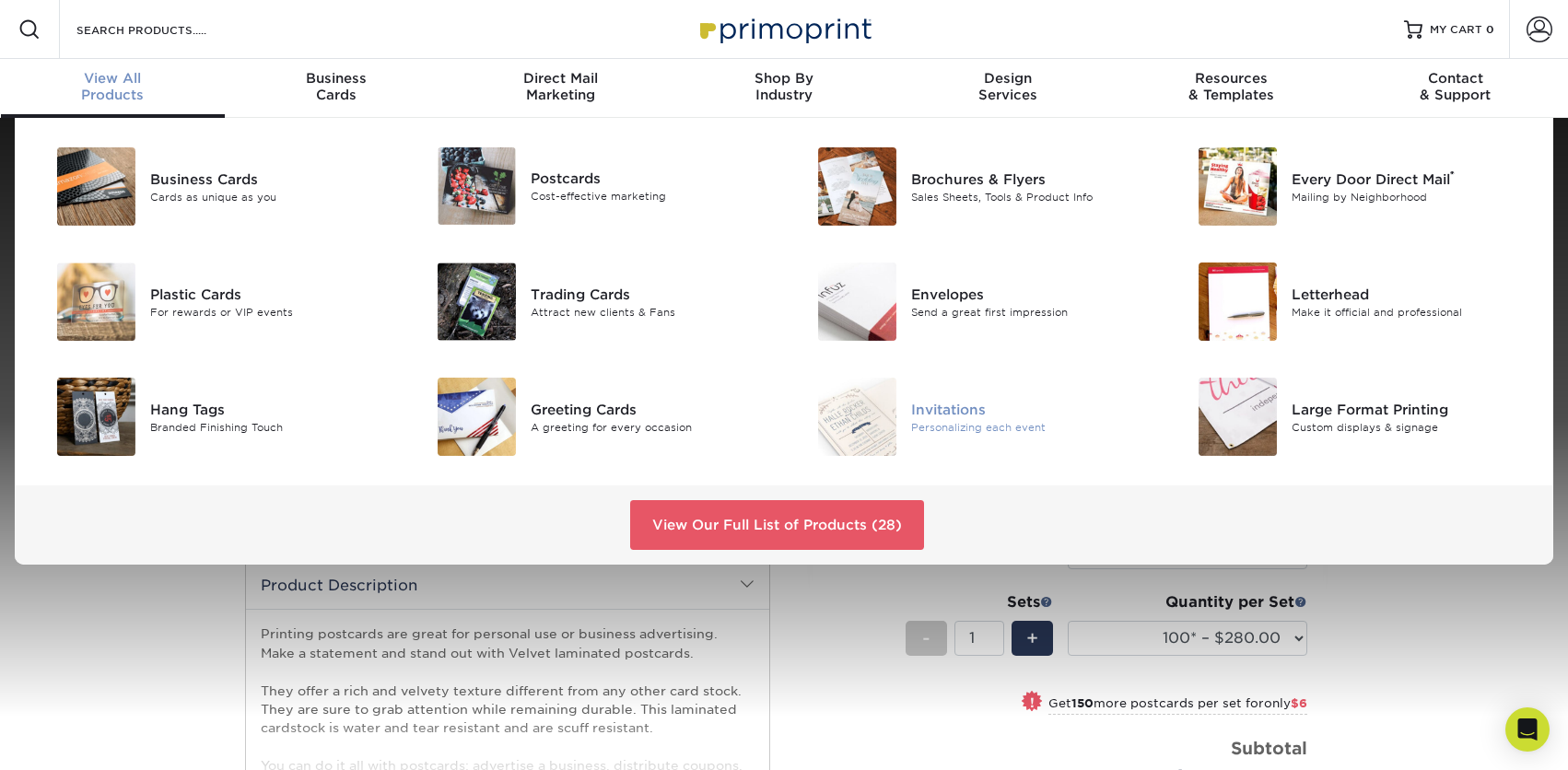
click at [930, 406] on div "Invitations" at bounding box center [1030, 408] width 240 height 20
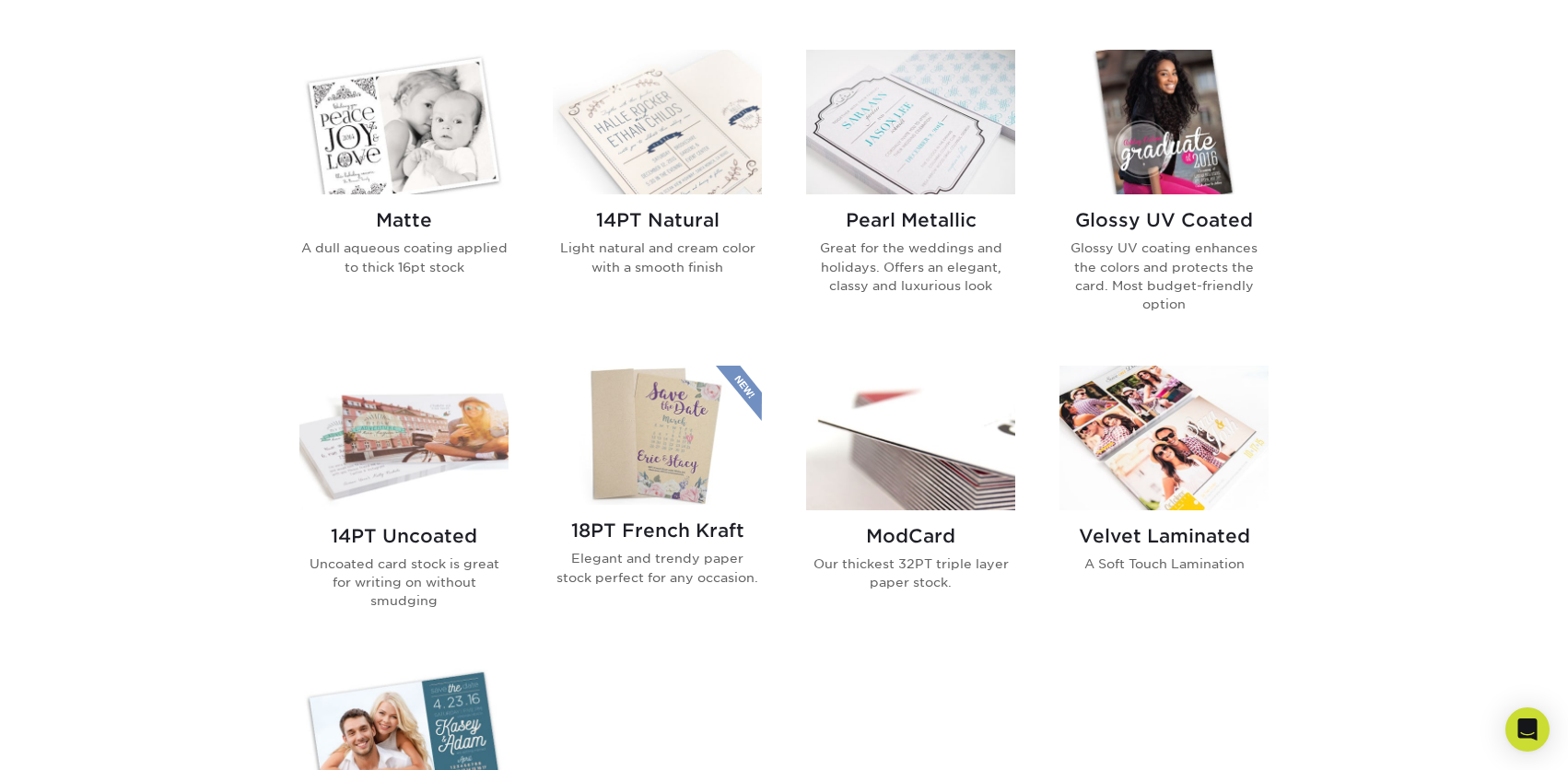
scroll to position [882, 0]
click at [1114, 406] on img at bounding box center [1164, 436] width 210 height 144
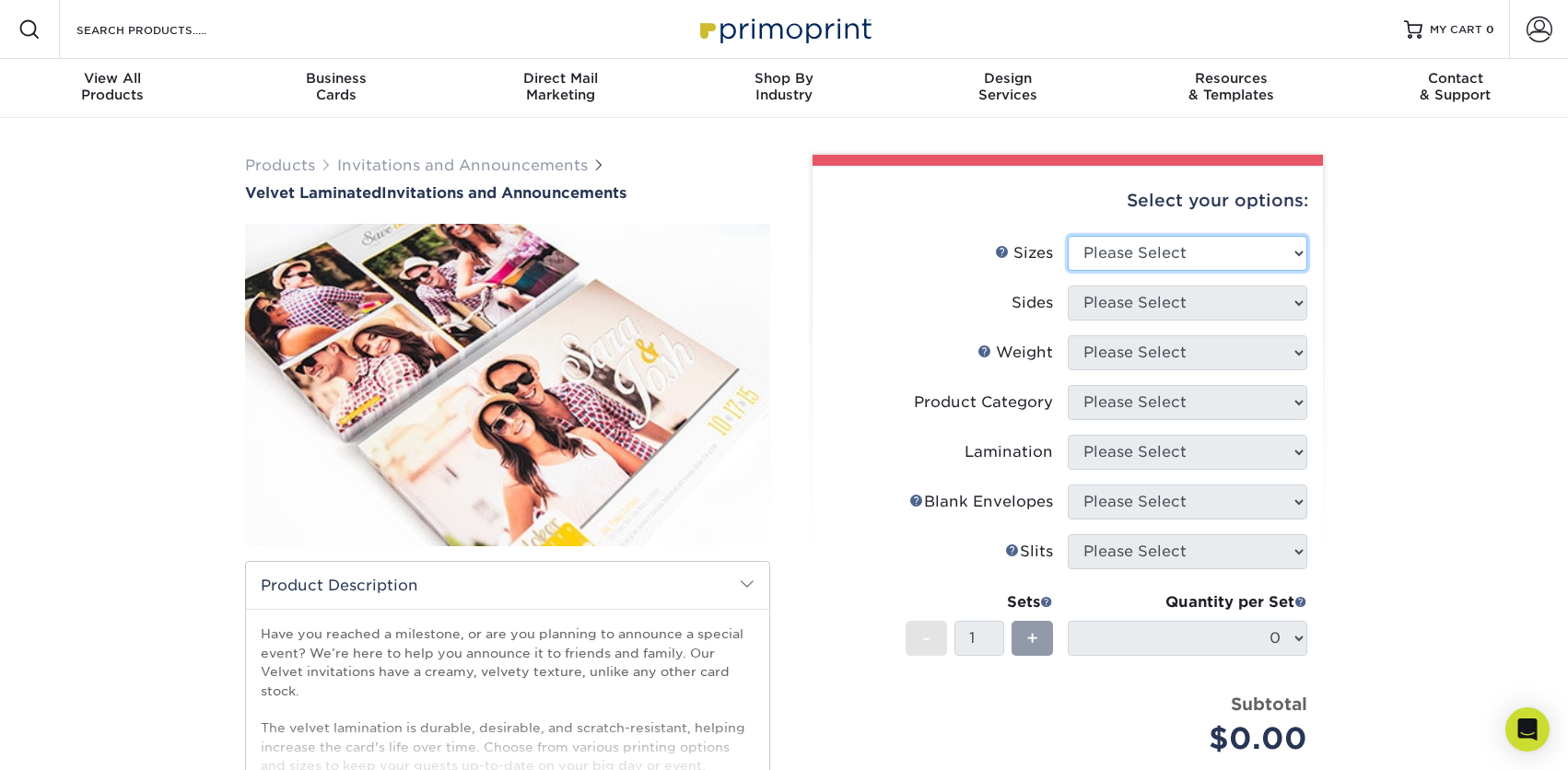
select select "4.25x6.00"
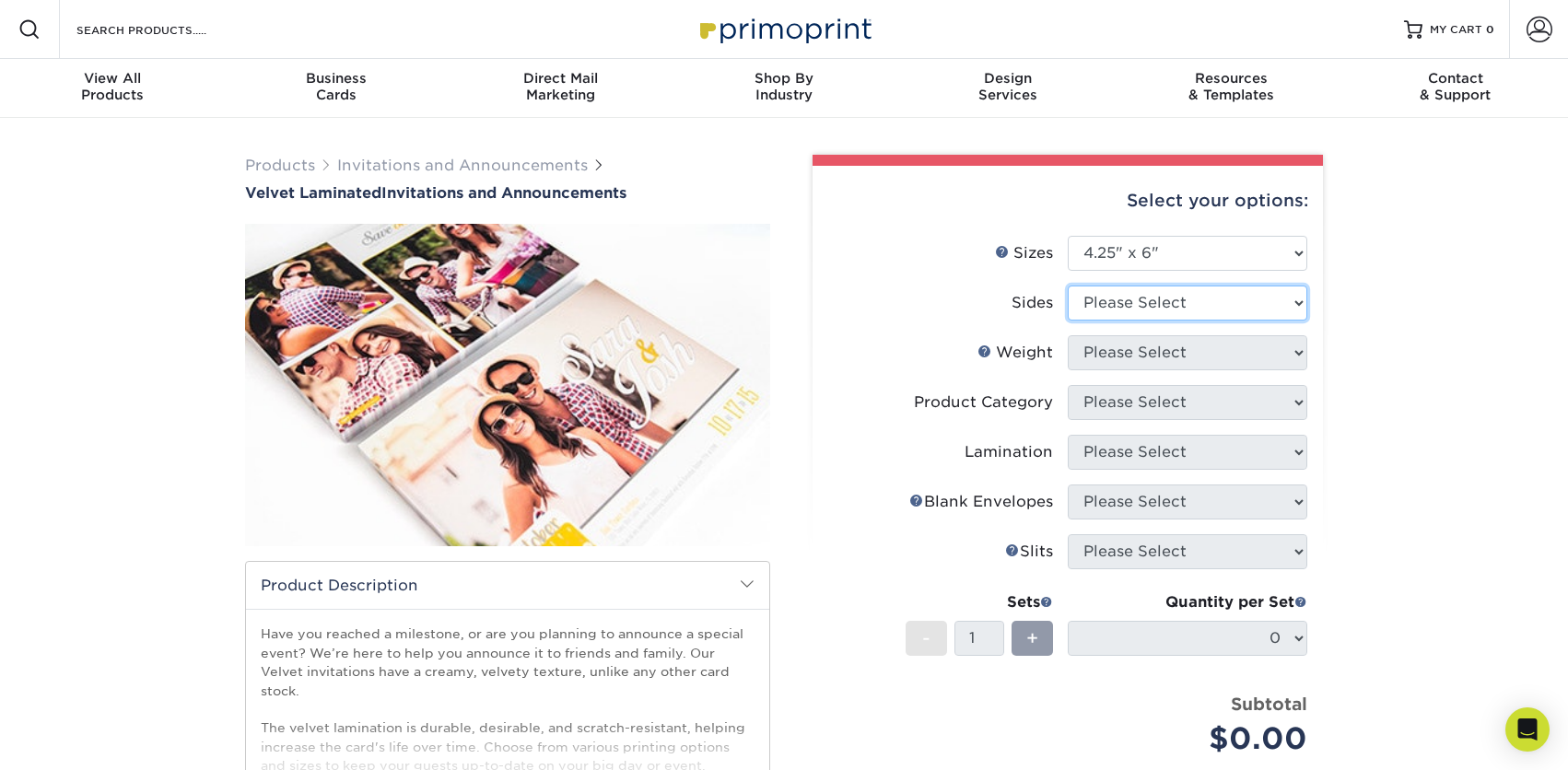
select select "13abbda7-1d64-4f25-8bb2-c179b224825d"
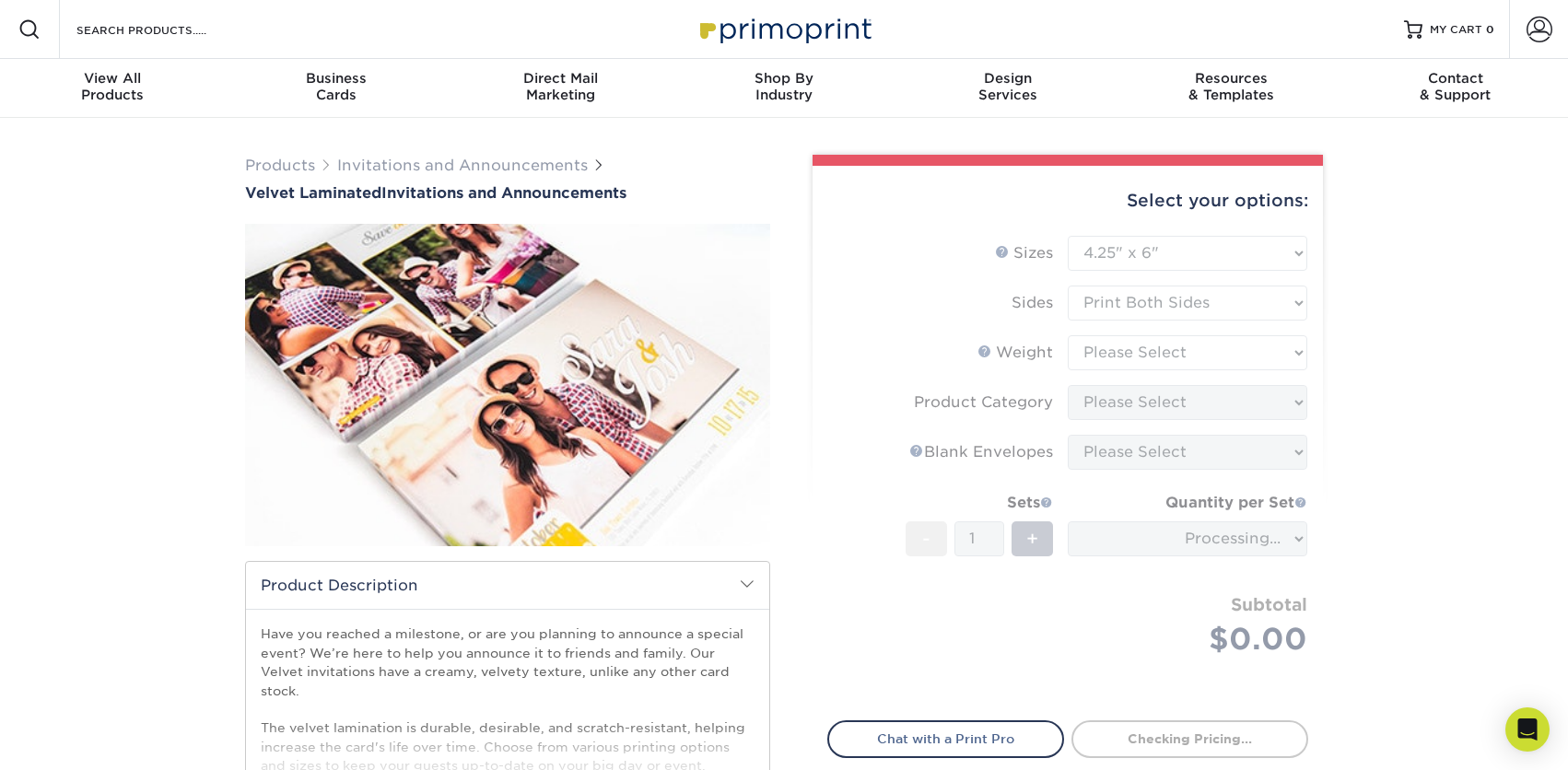
click at [1146, 352] on form "Sizes Help Sizes Please Select 4.25" x 5.5" 4.25" x 6" 5" x 7" 5.5" x 8.5" 6" x…" at bounding box center [1068, 467] width 481 height 464
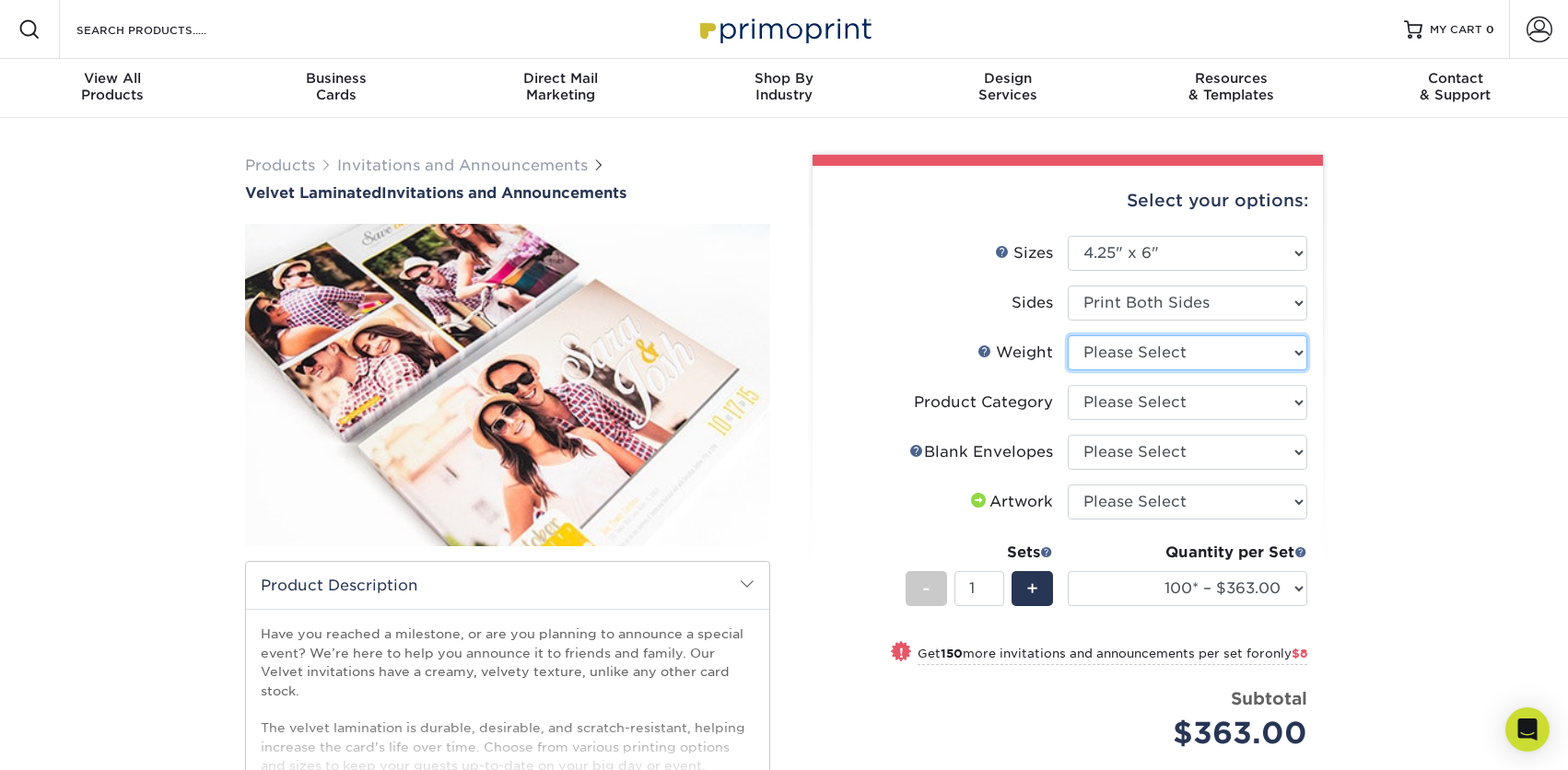
select select "16PT"
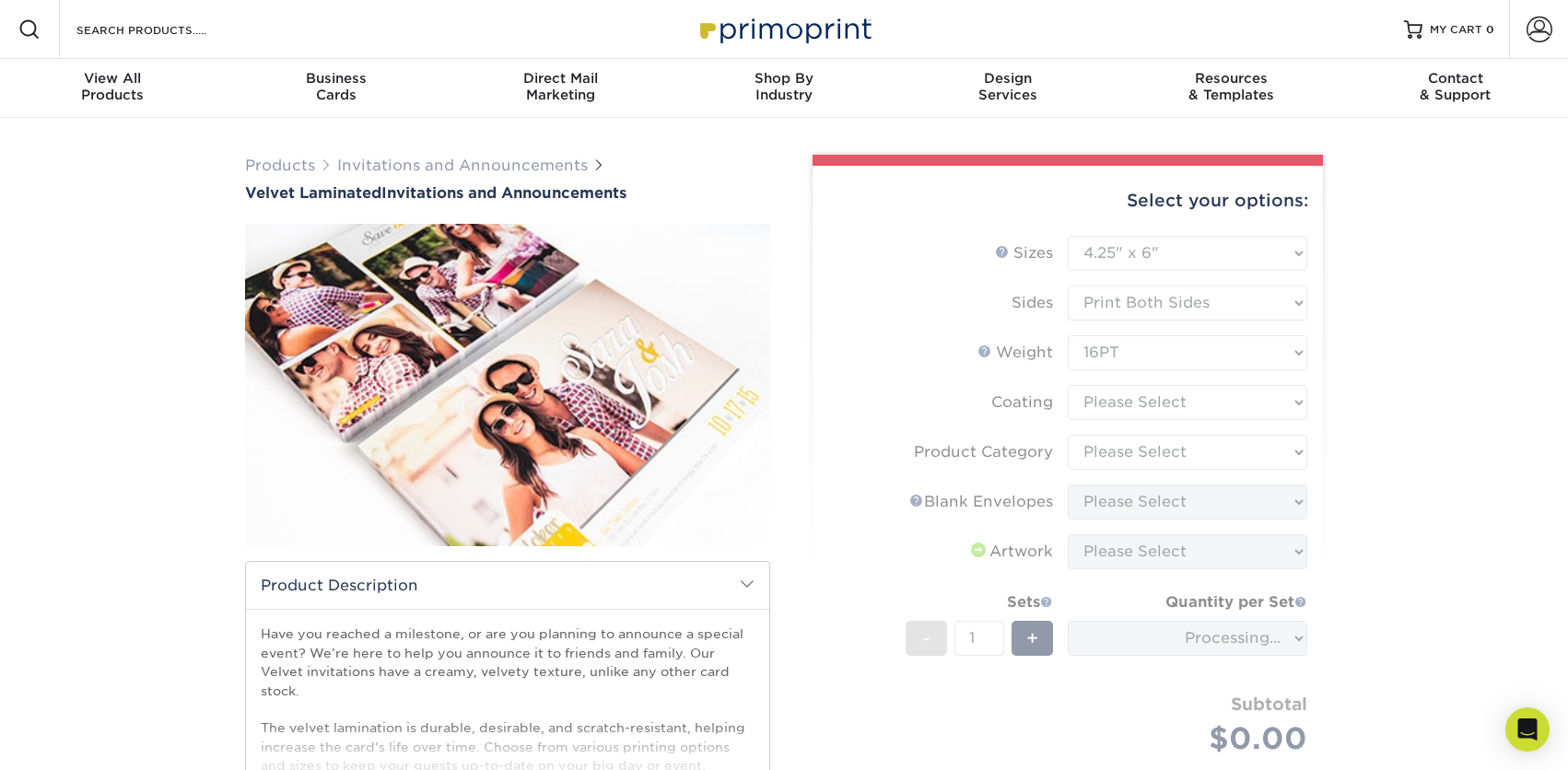
click at [1133, 400] on form "Sizes Help Sizes Please Select 4.25" x 5.5" 4.25" x 6" 5" x 7" 5.5" x 8.5" 6" x…" at bounding box center [1068, 517] width 481 height 562
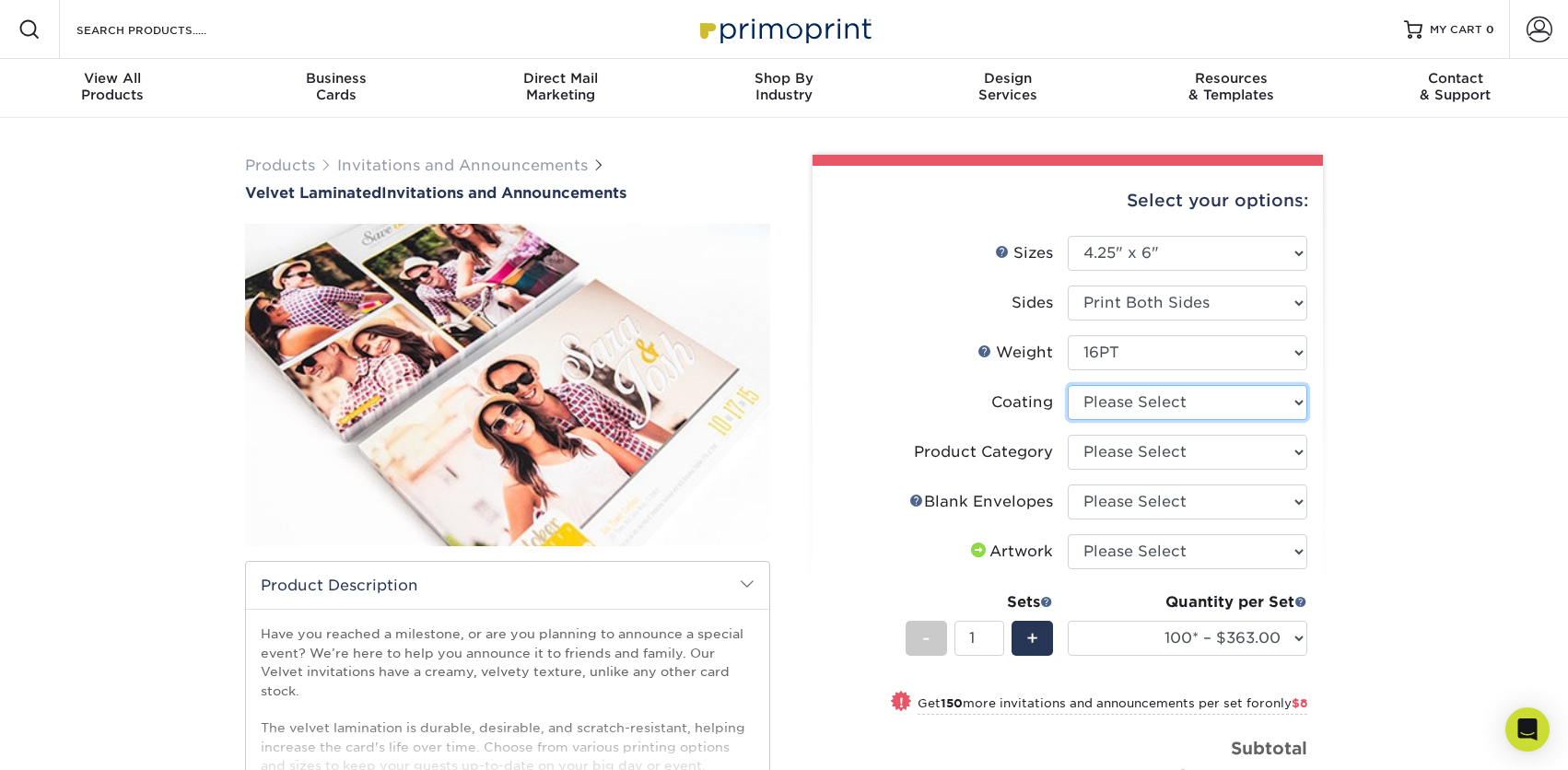
select select "3e7618de-abca-4bda-9f97-8b9129e913d8"
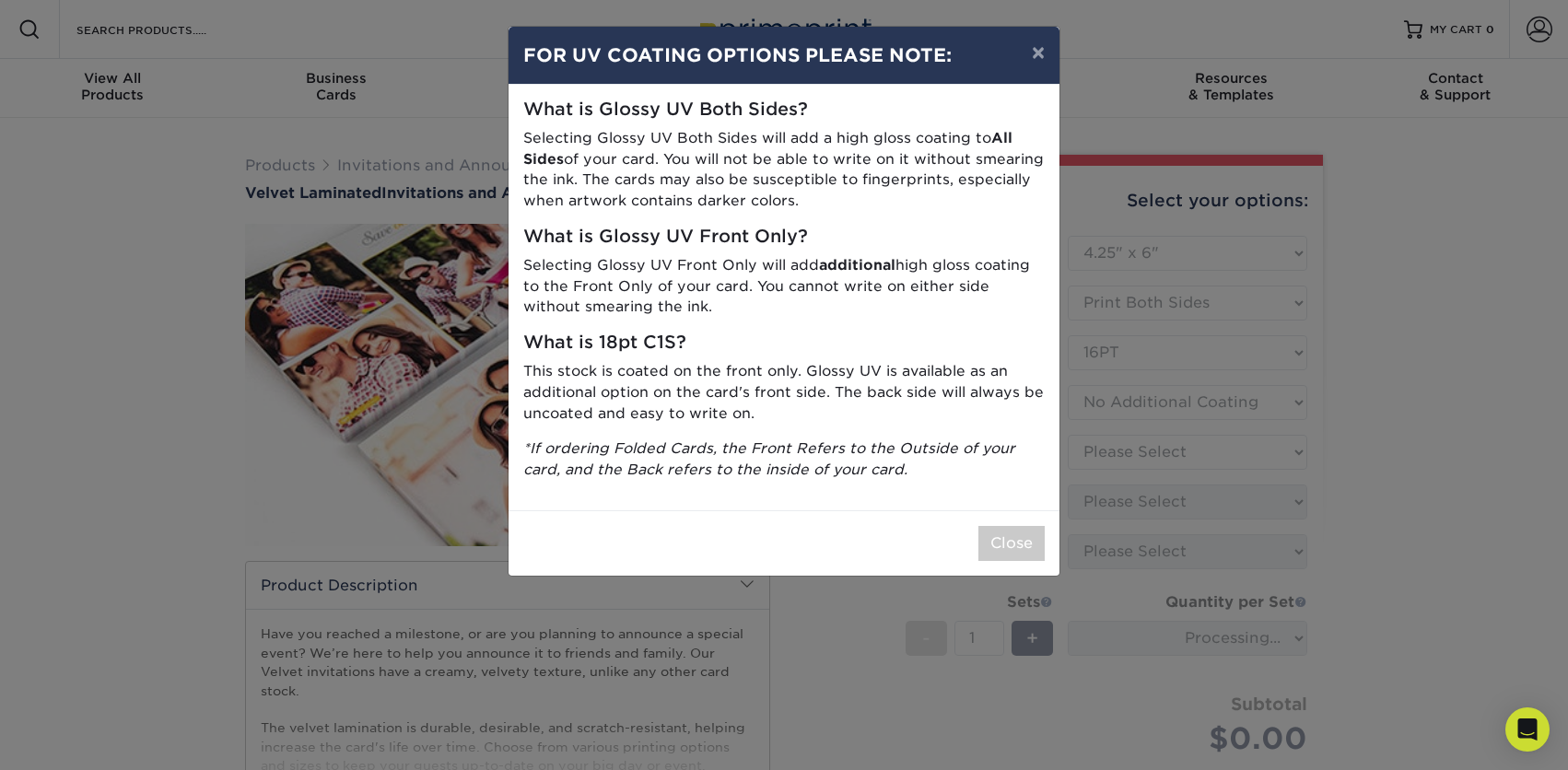
click at [1002, 539] on button "Close" at bounding box center [1012, 543] width 66 height 35
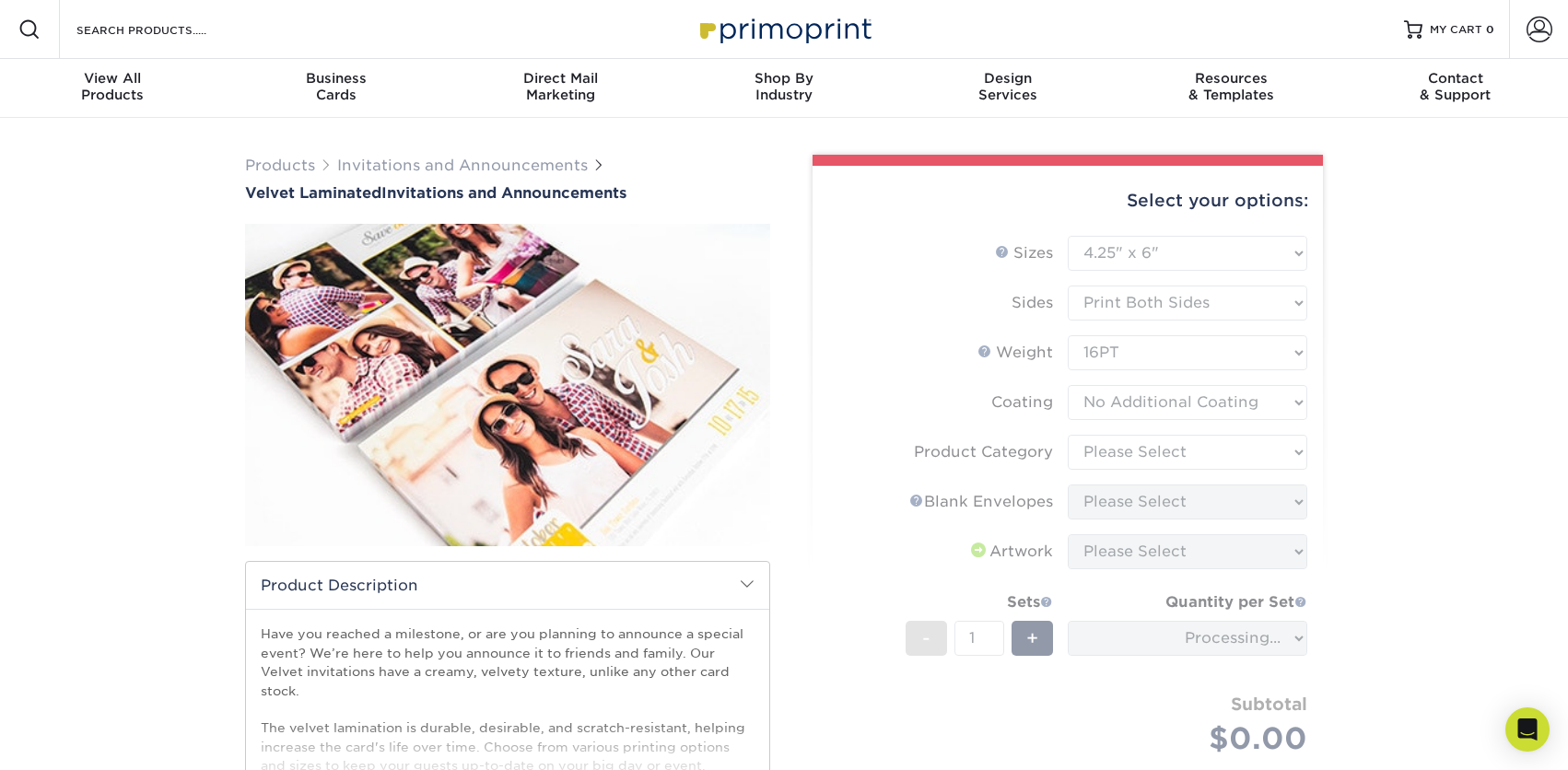
click at [1122, 451] on form "Sizes Help Sizes Please Select 4.25" x 5.5" 4.25" x 6" 5" x 7" 5.5" x 8.5" 6" x…" at bounding box center [1068, 517] width 481 height 562
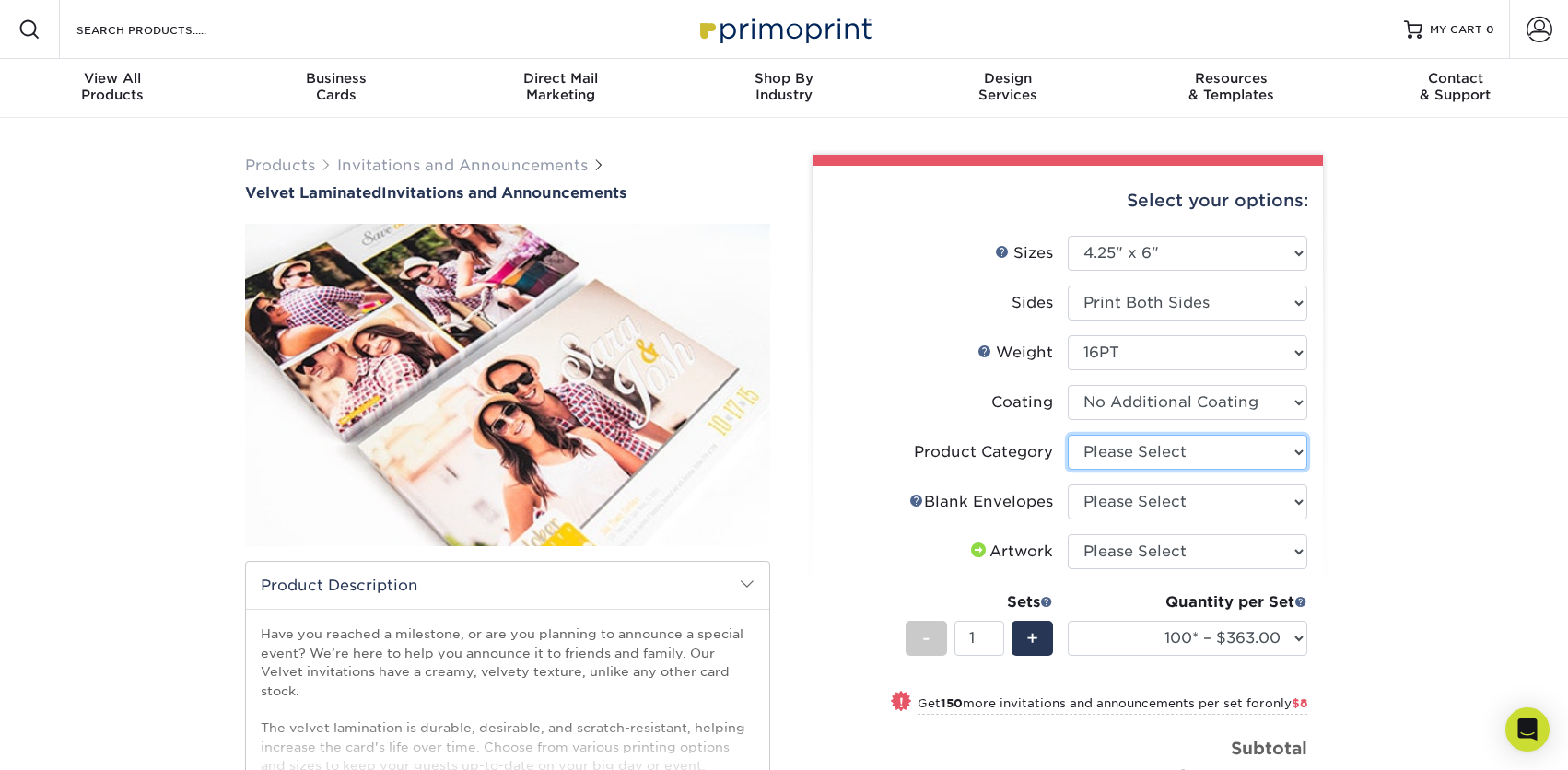
select select "afc43903-b91d-4869-9f05-9fa1eb7dcbea"
drag, startPoint x: 1122, startPoint y: 451, endPoint x: 1121, endPoint y: 497, distance: 46.0
click at [1121, 497] on ul "Sizes Help Sizes Please Select 4.25" x 5.5" 4.25" x 6" 5" x 7" 5.5" x 8.5" 6" x…" at bounding box center [1068, 531] width 481 height 593
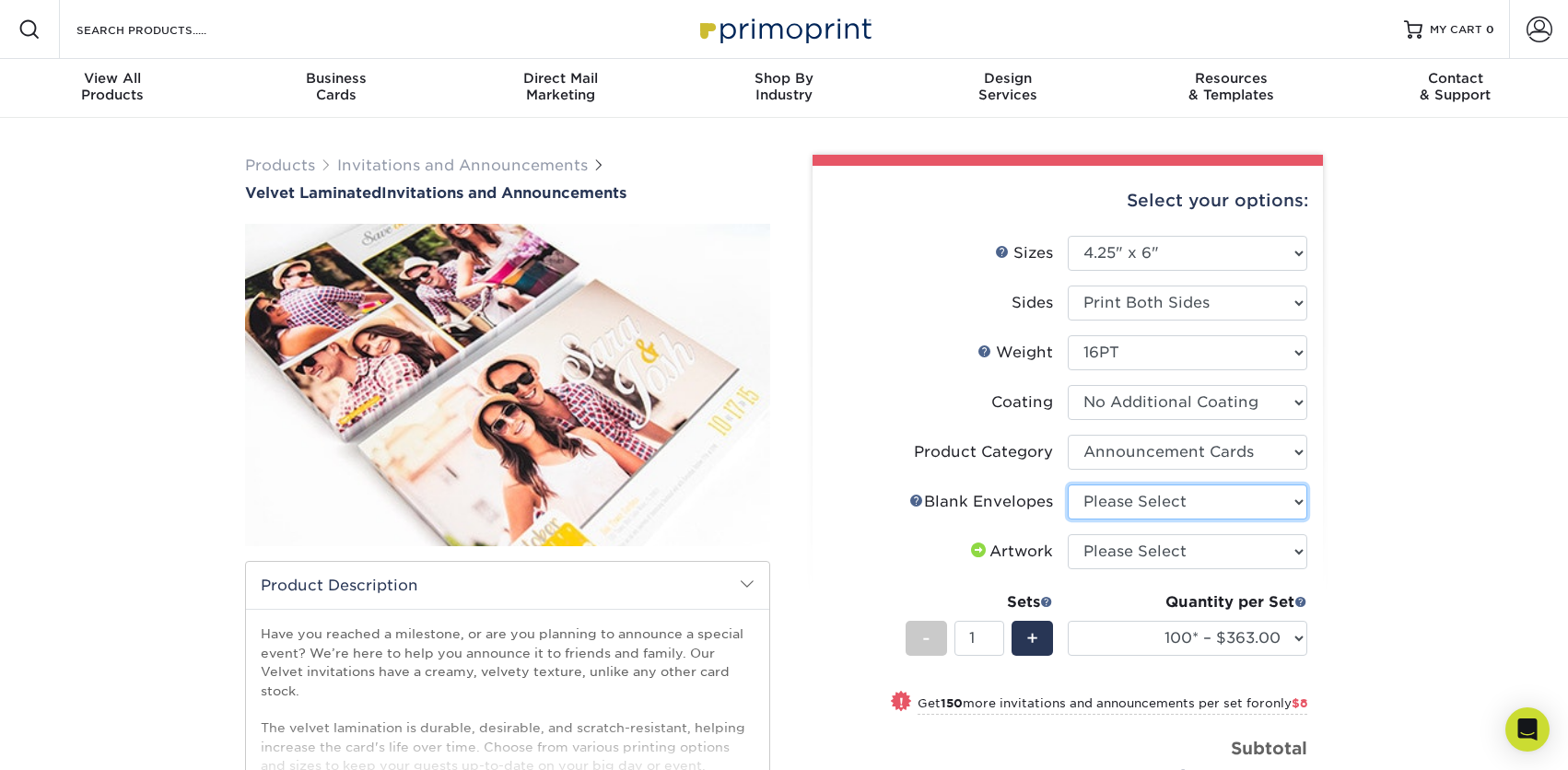
select select "c641559b-9775-488b-ae15-e7542e4c4554"
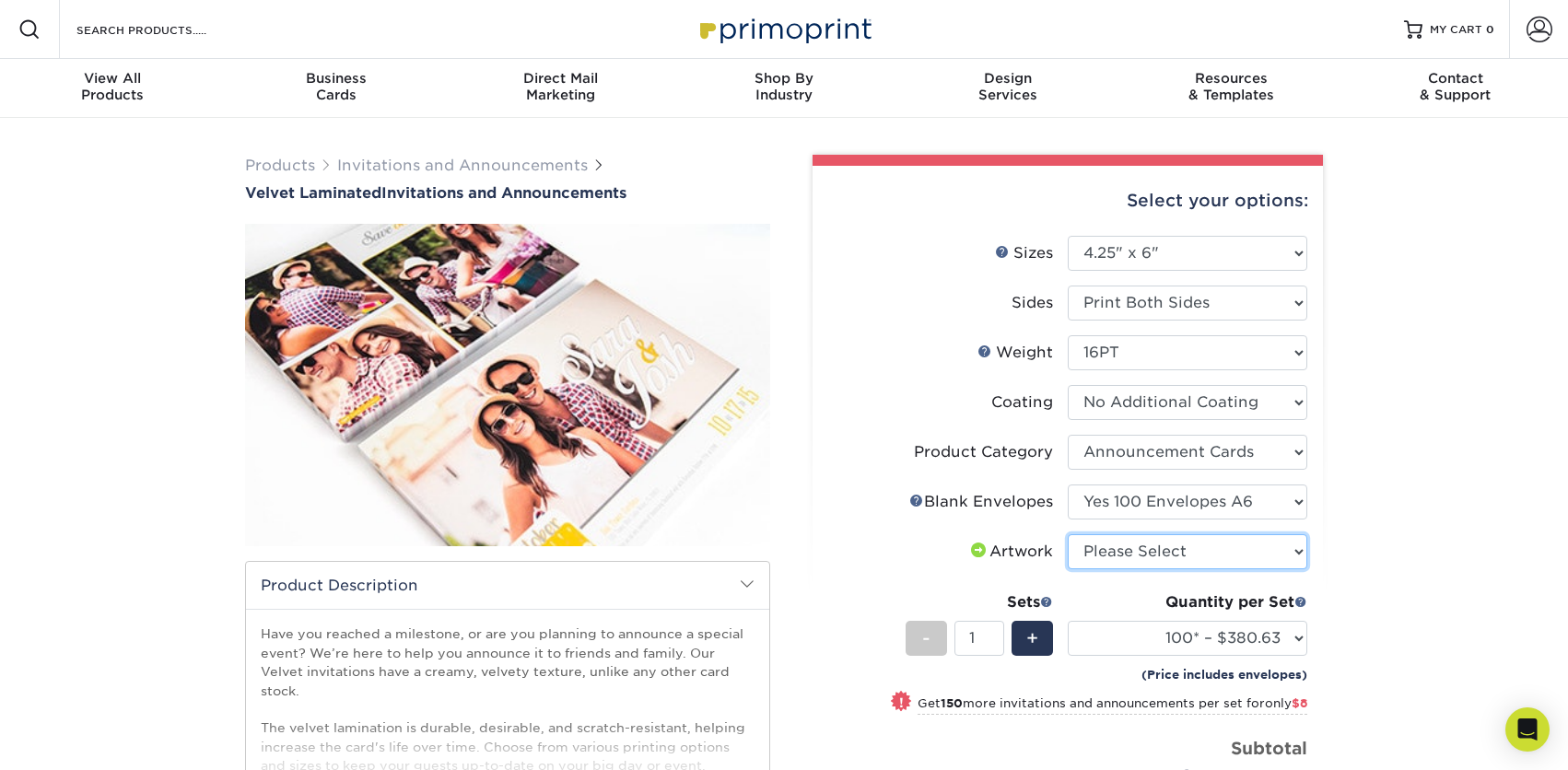
select select "upload"
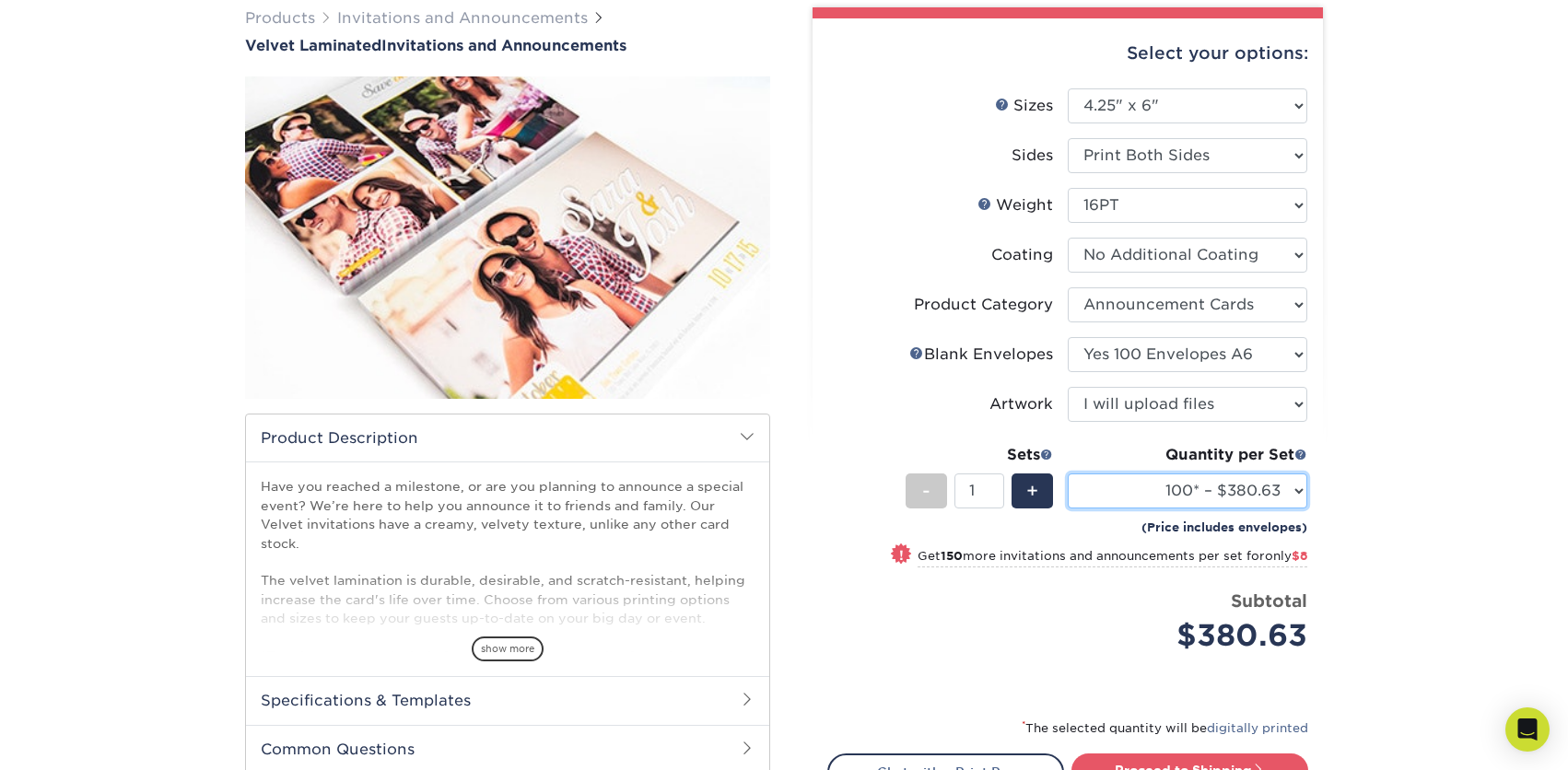
scroll to position [137, 0]
